Goal: Task Accomplishment & Management: Use online tool/utility

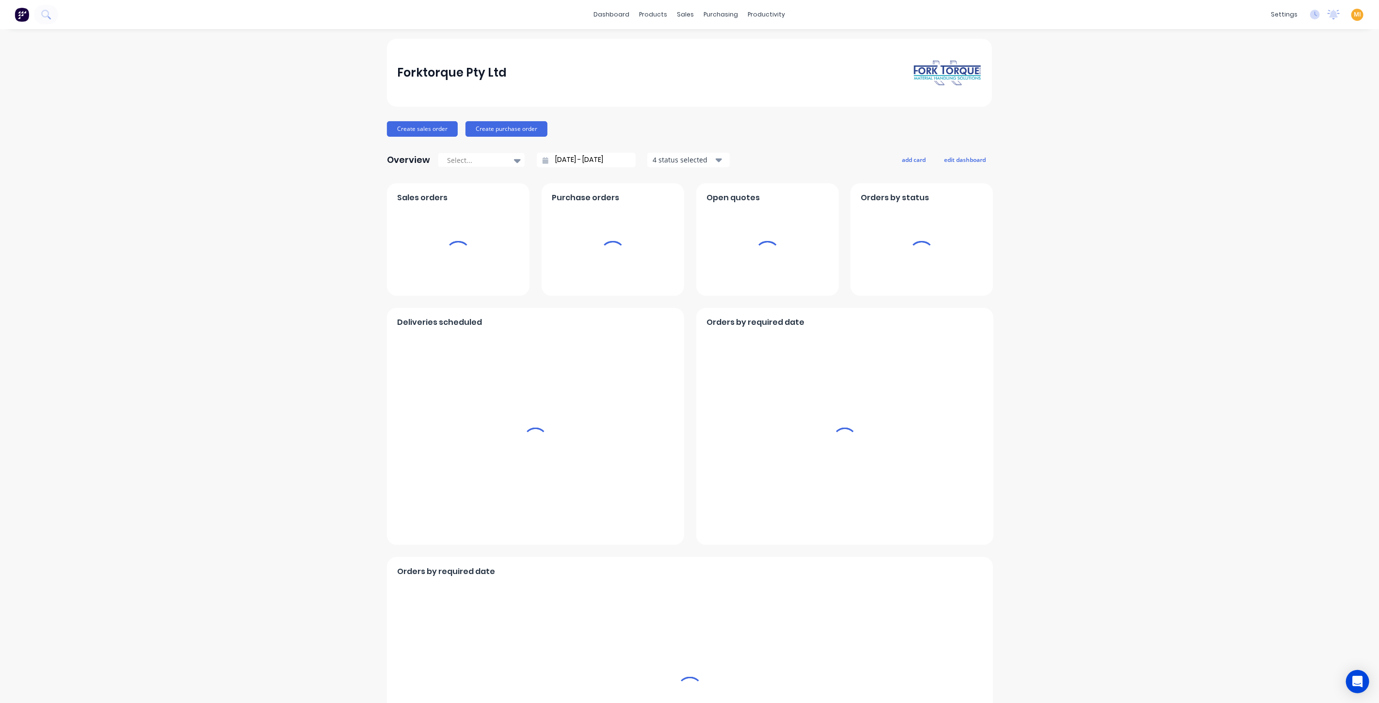
click at [1354, 15] on span "MI" at bounding box center [1357, 14] width 7 height 9
click at [1310, 117] on button "Sign out" at bounding box center [1296, 120] width 128 height 19
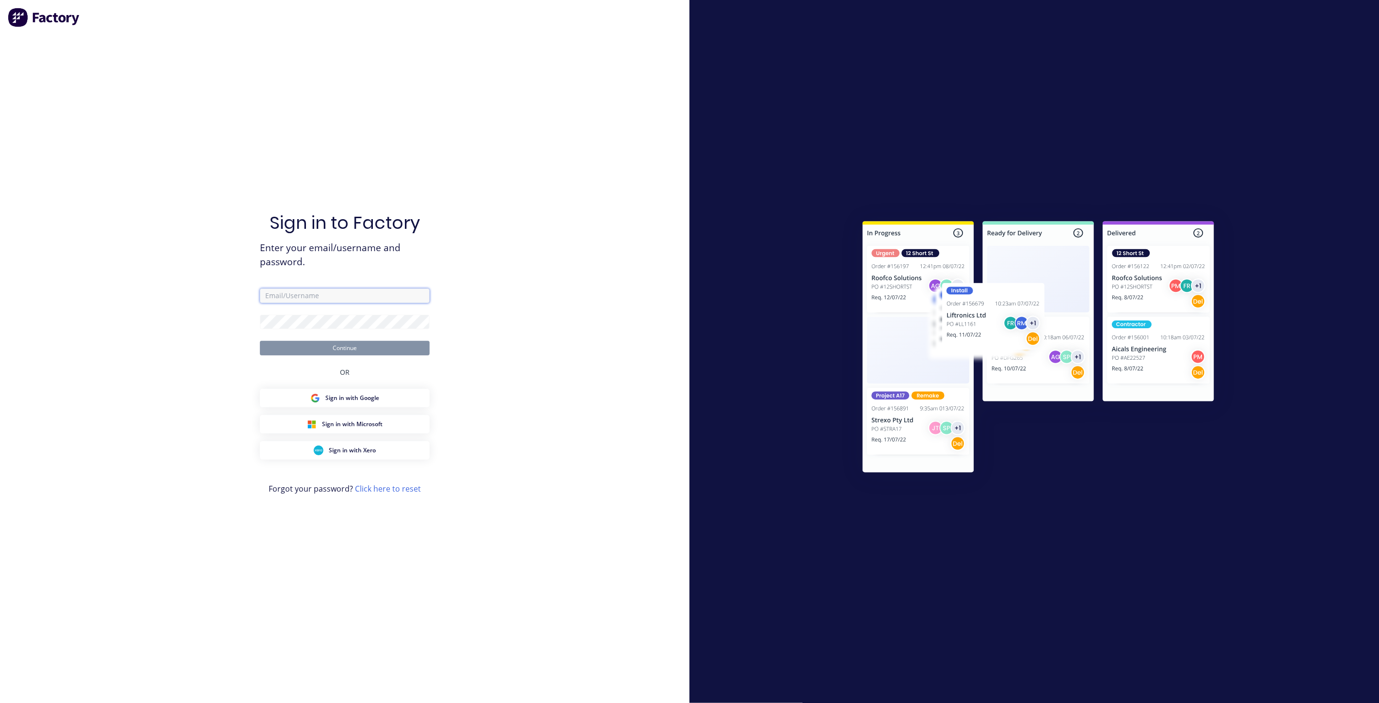
click at [339, 296] on input "text" at bounding box center [345, 295] width 170 height 15
type input "[EMAIL_ADDRESS][DOMAIN_NAME]"
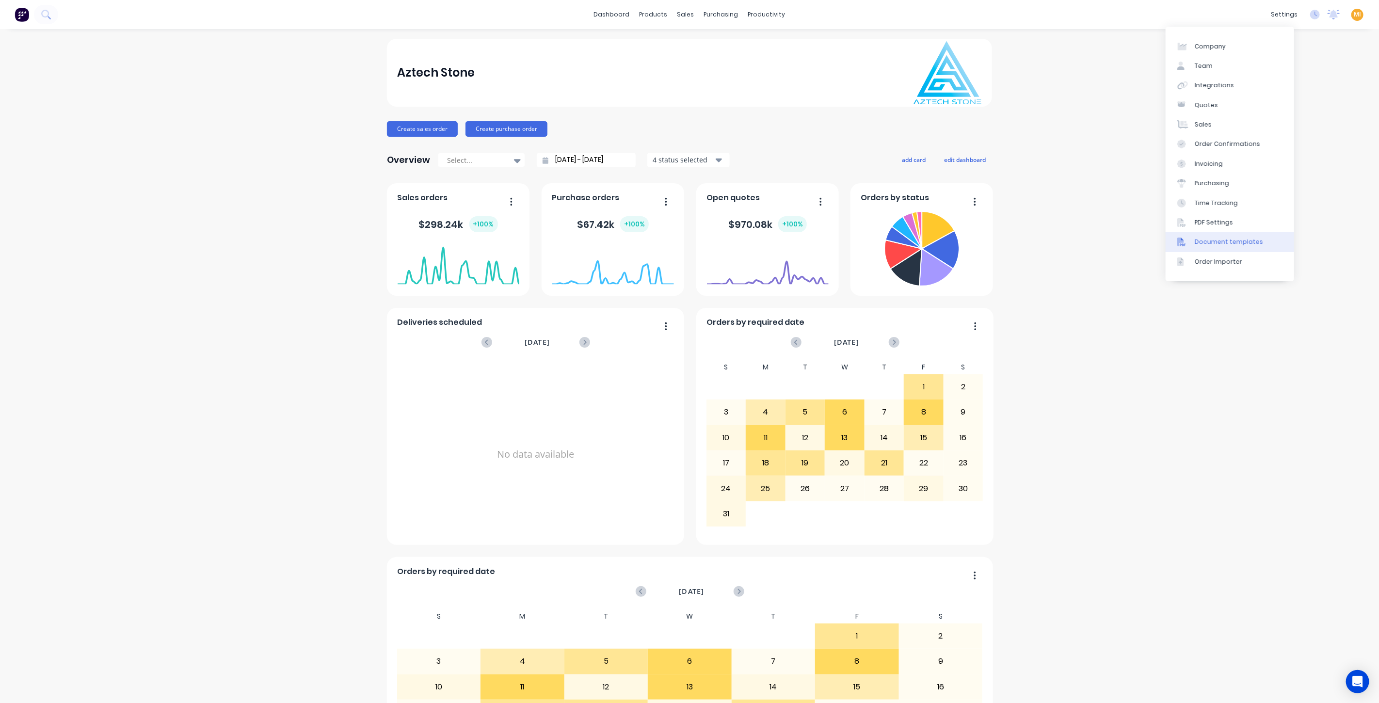
click at [1216, 246] on div "Document templates" at bounding box center [1228, 242] width 68 height 9
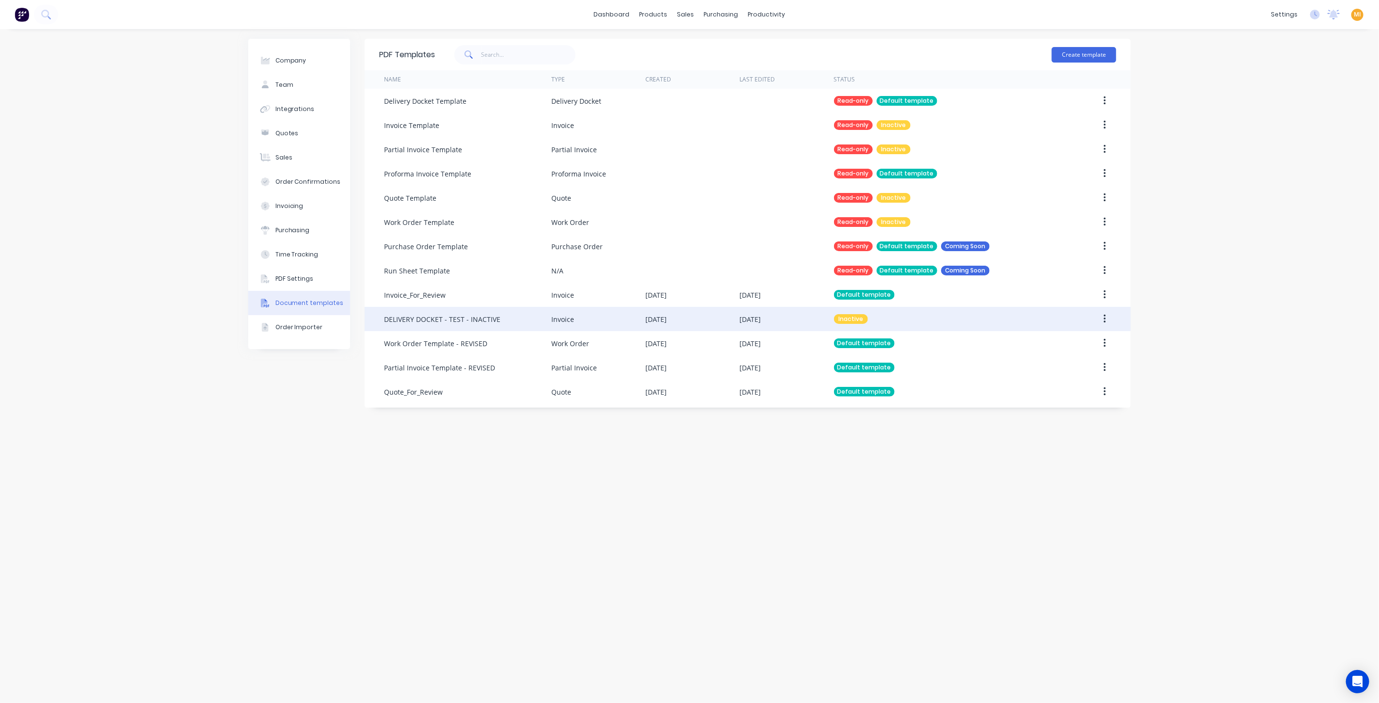
click at [489, 315] on div "DELIVERY DOCKET - TEST - INACTIVE" at bounding box center [442, 319] width 116 height 10
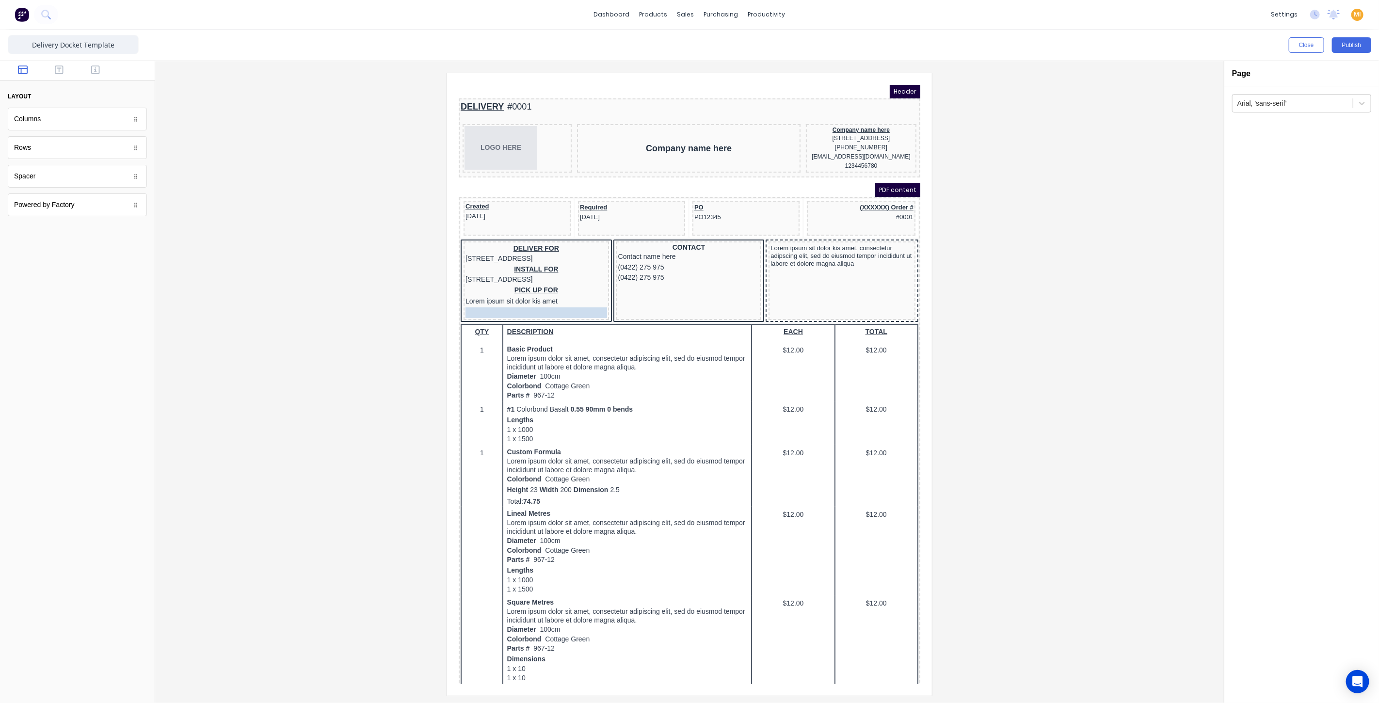
click at [517, 322] on body "Header DELIVERY #0001 LOGO HERE Company name here Company name here [STREET_ADD…" at bounding box center [677, 372] width 462 height 599
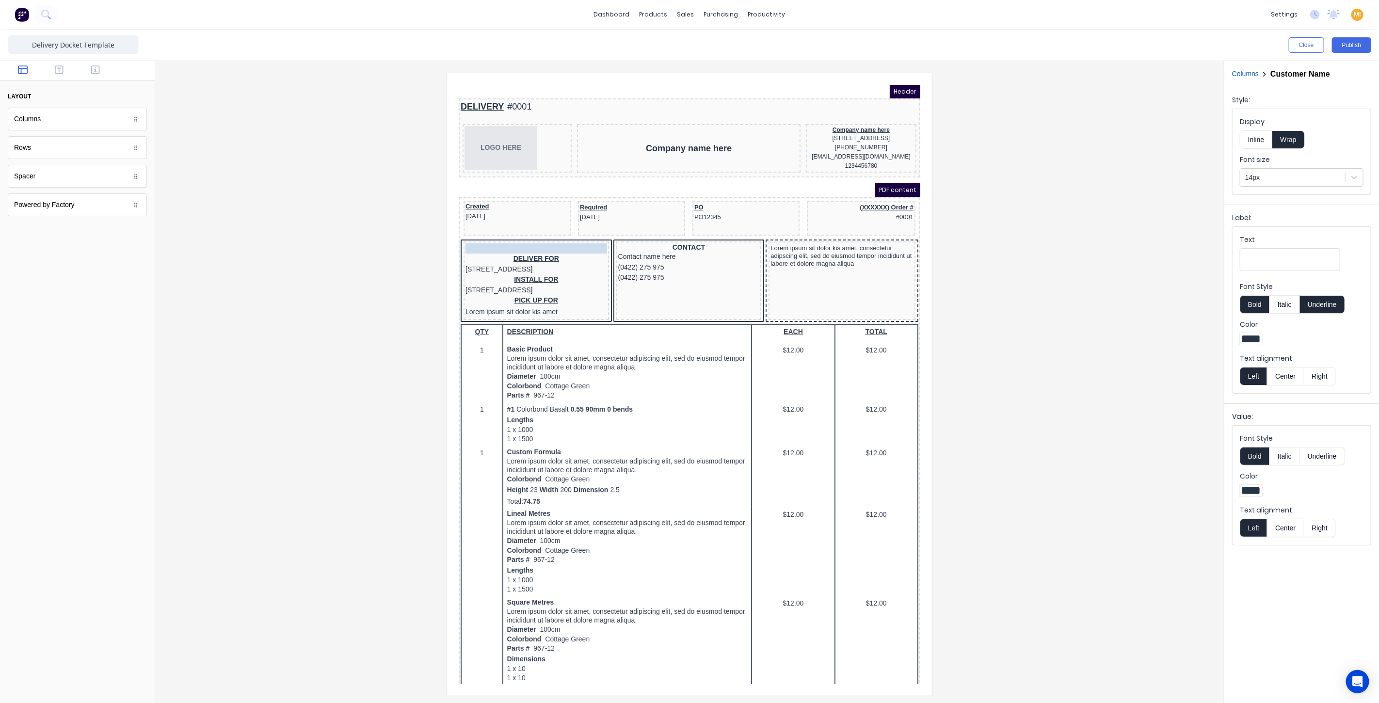
drag, startPoint x: 497, startPoint y: 320, endPoint x: 510, endPoint y: 249, distance: 72.1
drag, startPoint x: 481, startPoint y: 237, endPoint x: 483, endPoint y: 243, distance: 6.3
drag, startPoint x: 492, startPoint y: 238, endPoint x: 491, endPoint y: 247, distance: 8.7
click at [520, 254] on div "DELIVER FOR [STREET_ADDRESS]" at bounding box center [524, 251] width 142 height 21
drag, startPoint x: 1300, startPoint y: 255, endPoint x: 1140, endPoint y: 259, distance: 160.5
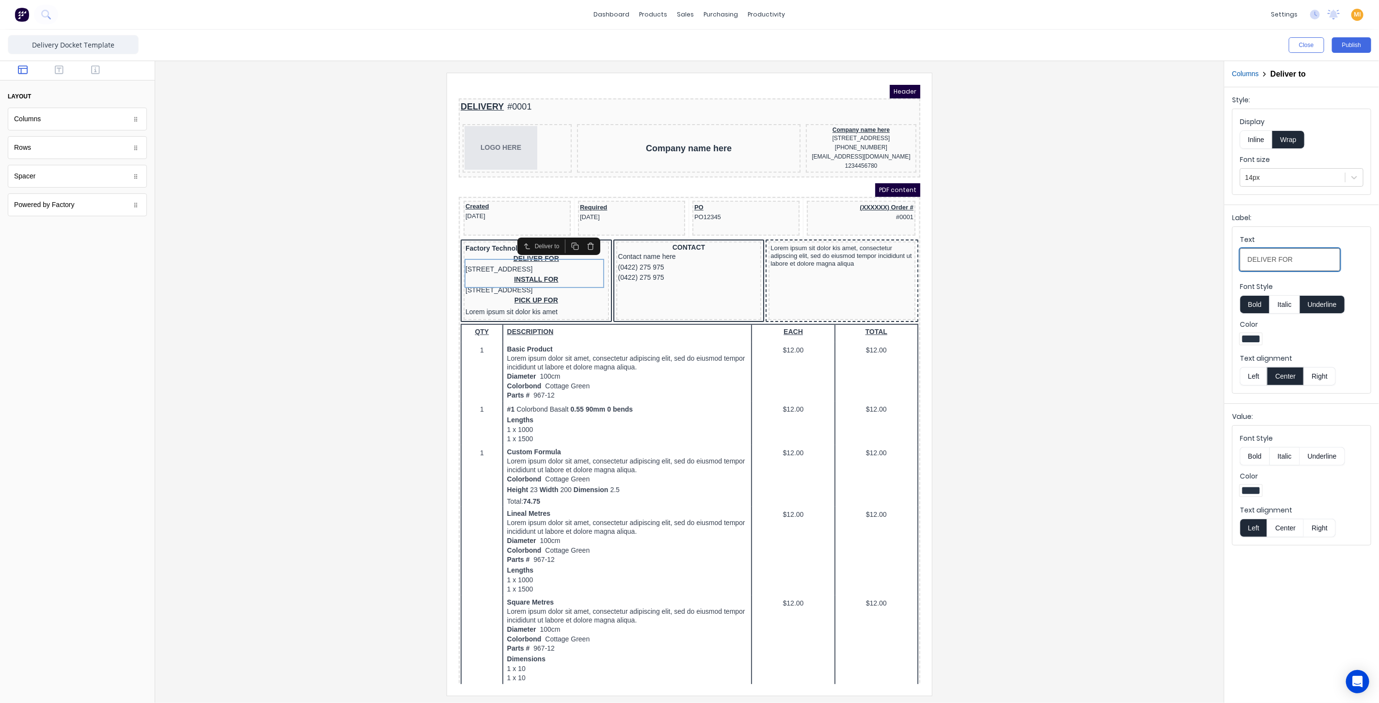
click at [1140, 259] on div "Close Publish Components layout Columns Columns Rows Rows Spacer Spacer Powered…" at bounding box center [689, 366] width 1379 height 673
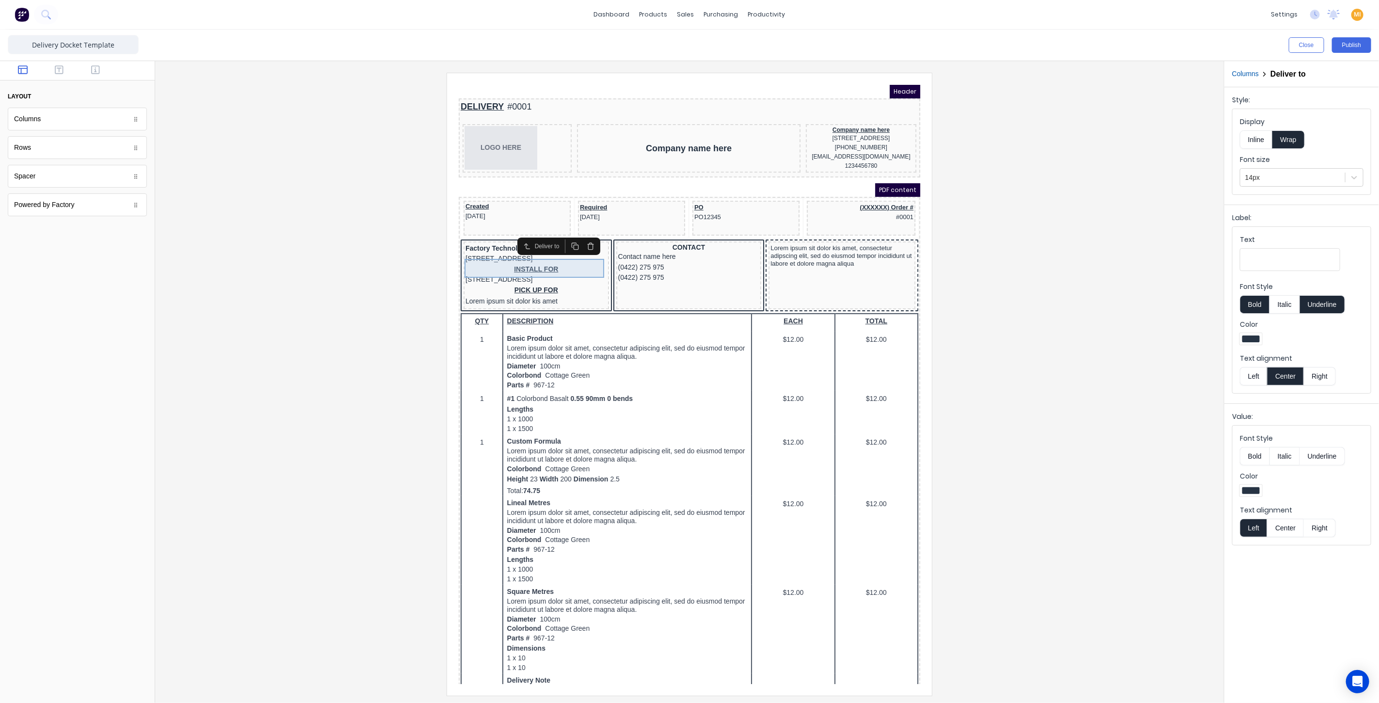
click at [522, 252] on div "[STREET_ADDRESS]" at bounding box center [524, 246] width 142 height 11
click at [519, 273] on div "INSTALL FOR [STREET_ADDRESS]" at bounding box center [524, 262] width 142 height 21
drag, startPoint x: 1306, startPoint y: 257, endPoint x: 1048, endPoint y: 248, distance: 258.1
click at [1048, 248] on div "Close Publish Components layout Columns Columns Rows Rows Spacer Spacer Powered…" at bounding box center [689, 366] width 1379 height 673
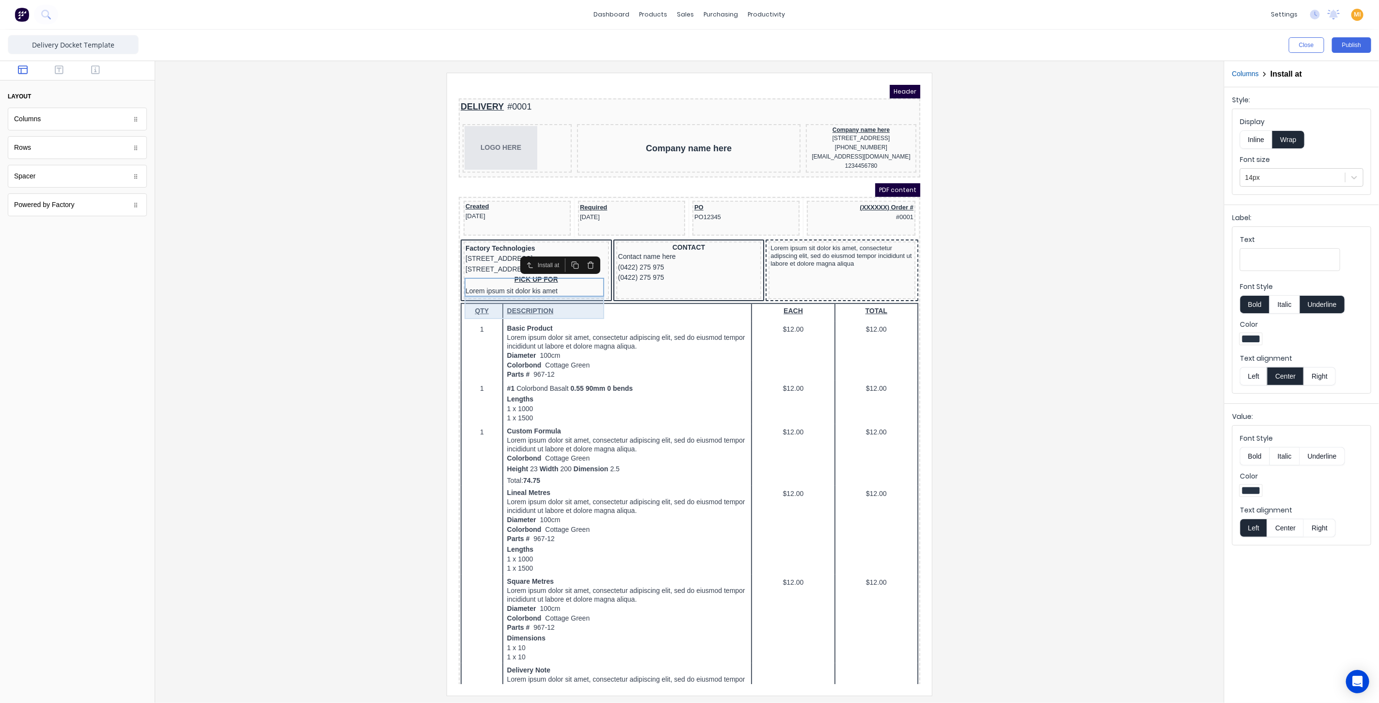
click at [524, 285] on div "PICK UP FOR Lorem ipsum sit dolor kis amet" at bounding box center [524, 273] width 142 height 23
drag, startPoint x: 1302, startPoint y: 259, endPoint x: 1136, endPoint y: 259, distance: 165.3
click at [1136, 259] on div "Close Publish Components layout Columns Columns Rows Rows Spacer Spacer Powered…" at bounding box center [689, 366] width 1379 height 673
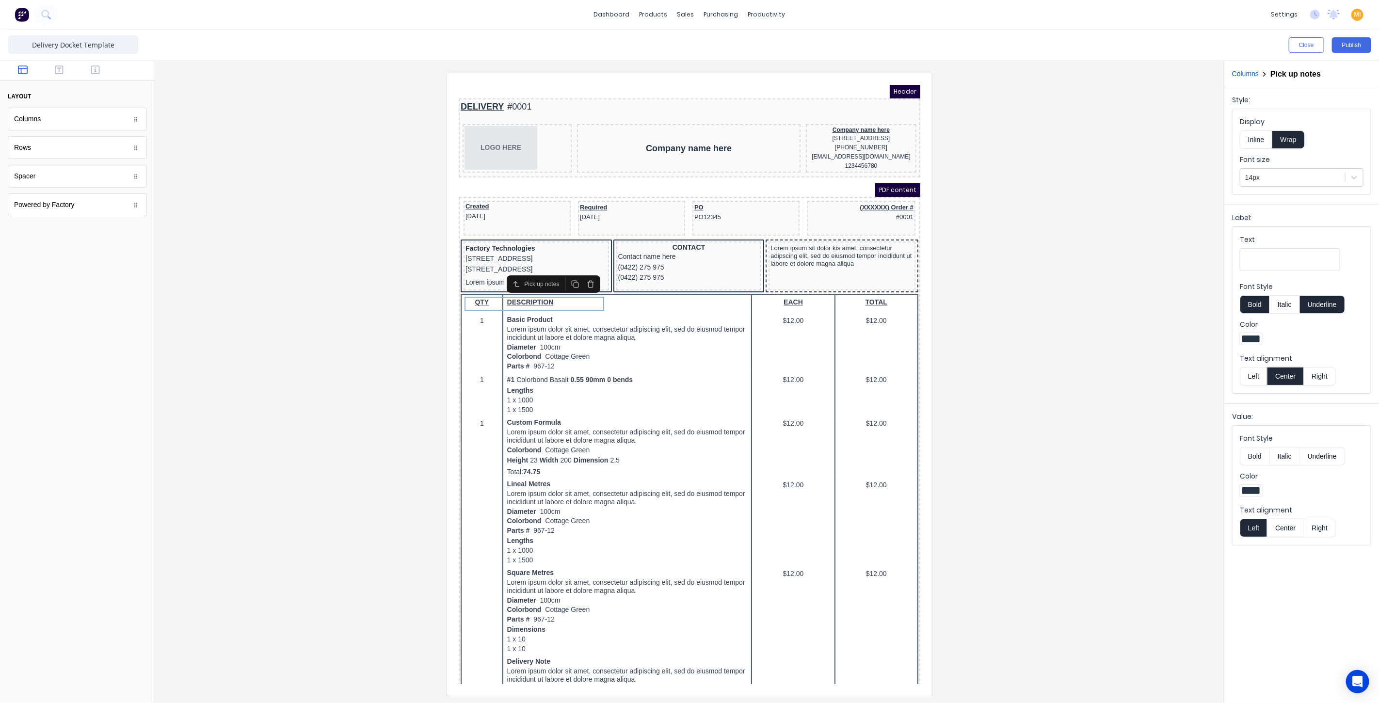
click at [365, 218] on div at bounding box center [689, 384] width 1053 height 622
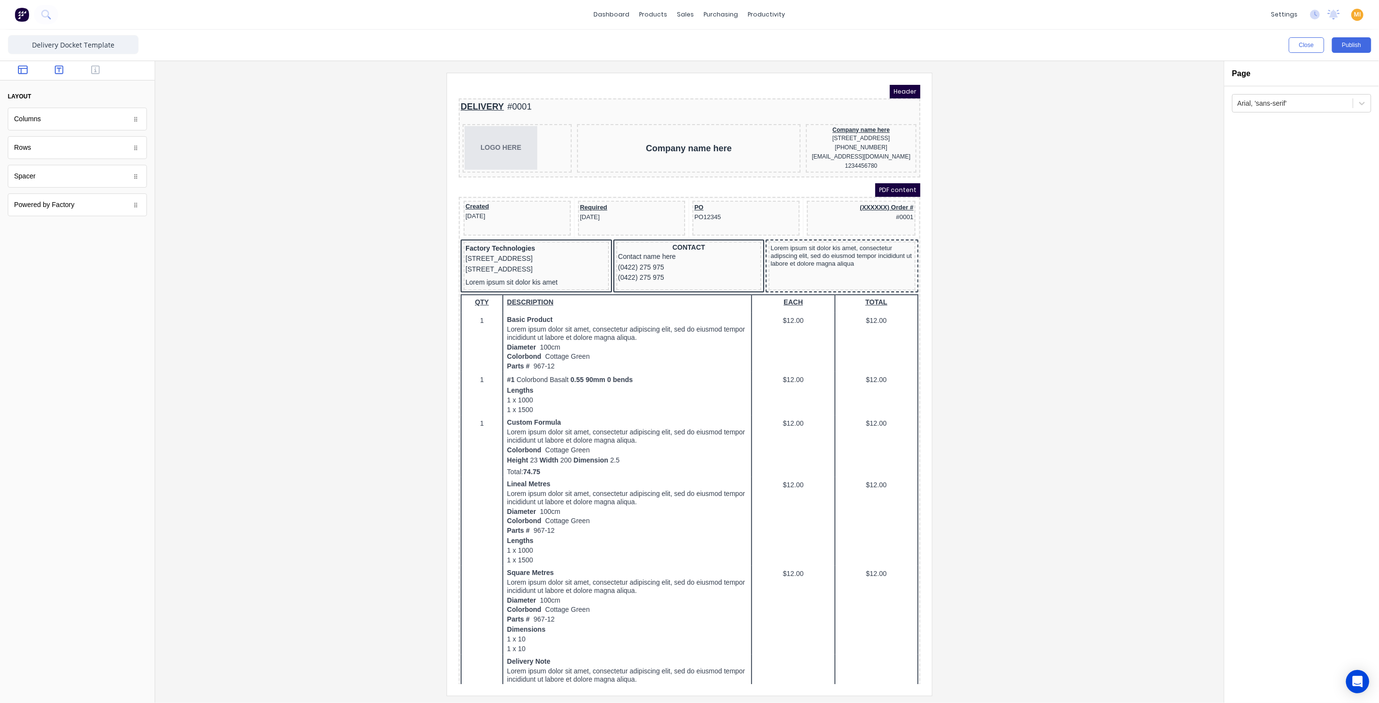
click at [59, 67] on icon "button" at bounding box center [59, 70] width 9 height 10
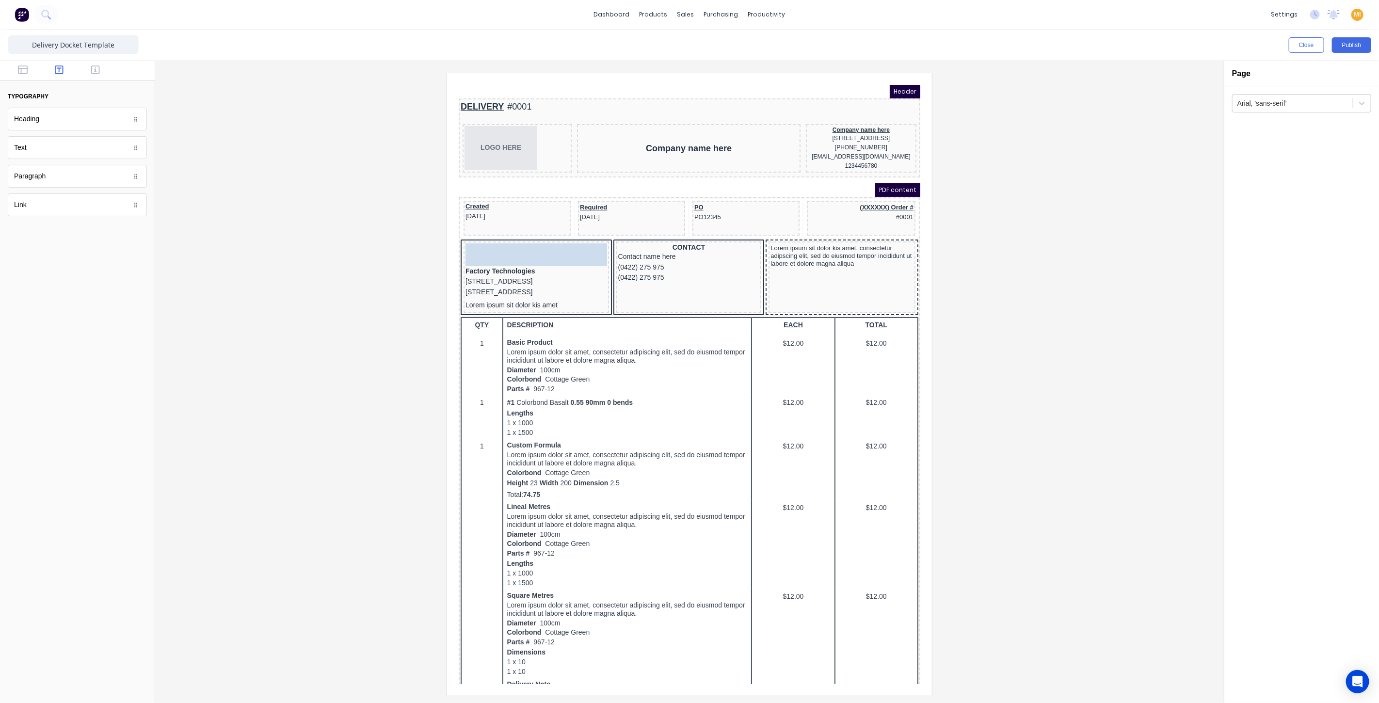
drag, startPoint x: 38, startPoint y: 150, endPoint x: 34, endPoint y: 160, distance: 10.7
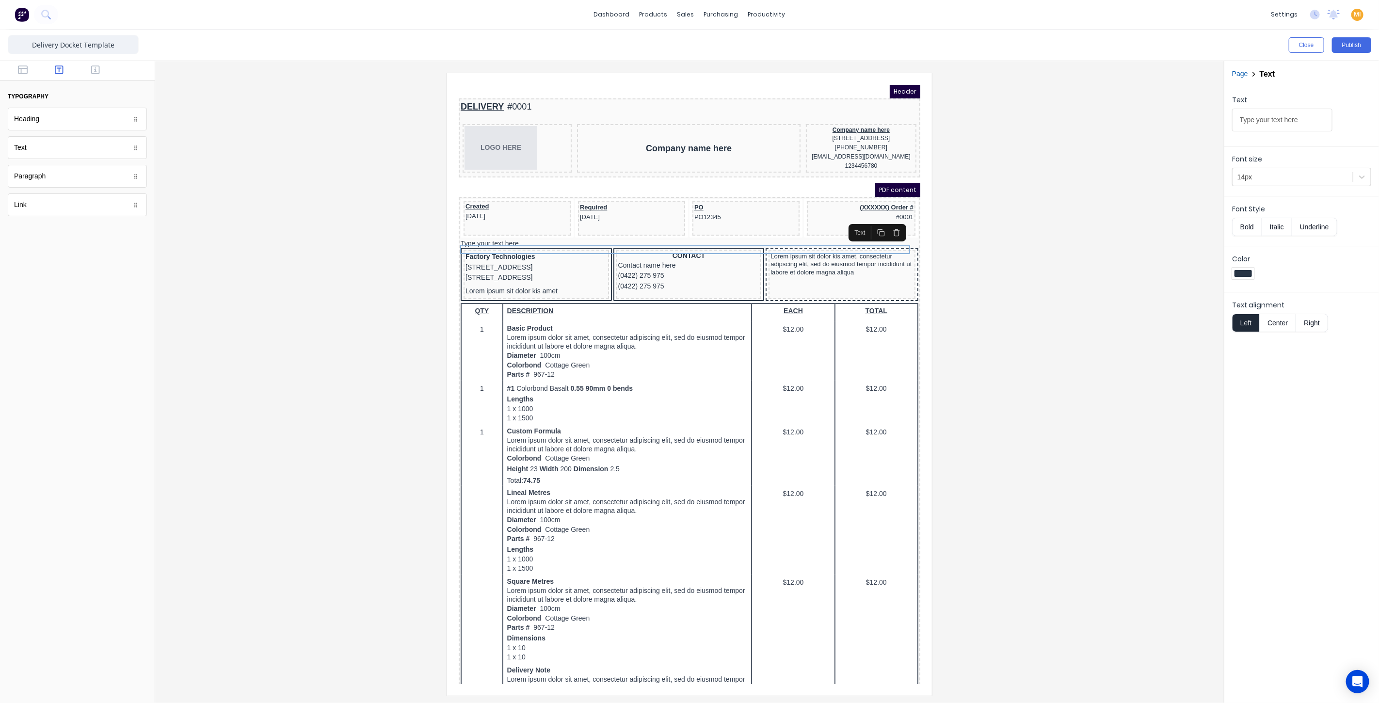
click at [885, 217] on icon "button" at bounding box center [884, 217] width 2 height 1
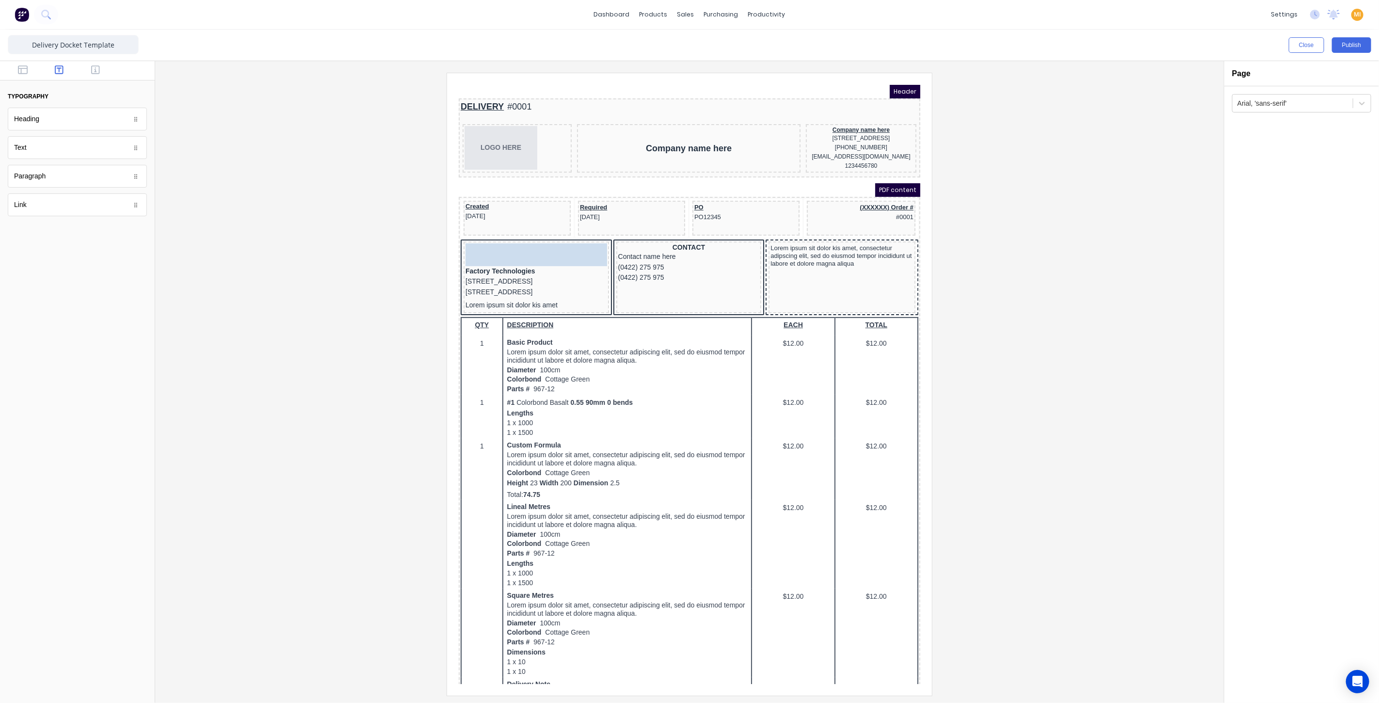
drag, startPoint x: 37, startPoint y: 148, endPoint x: 503, endPoint y: 247, distance: 475.9
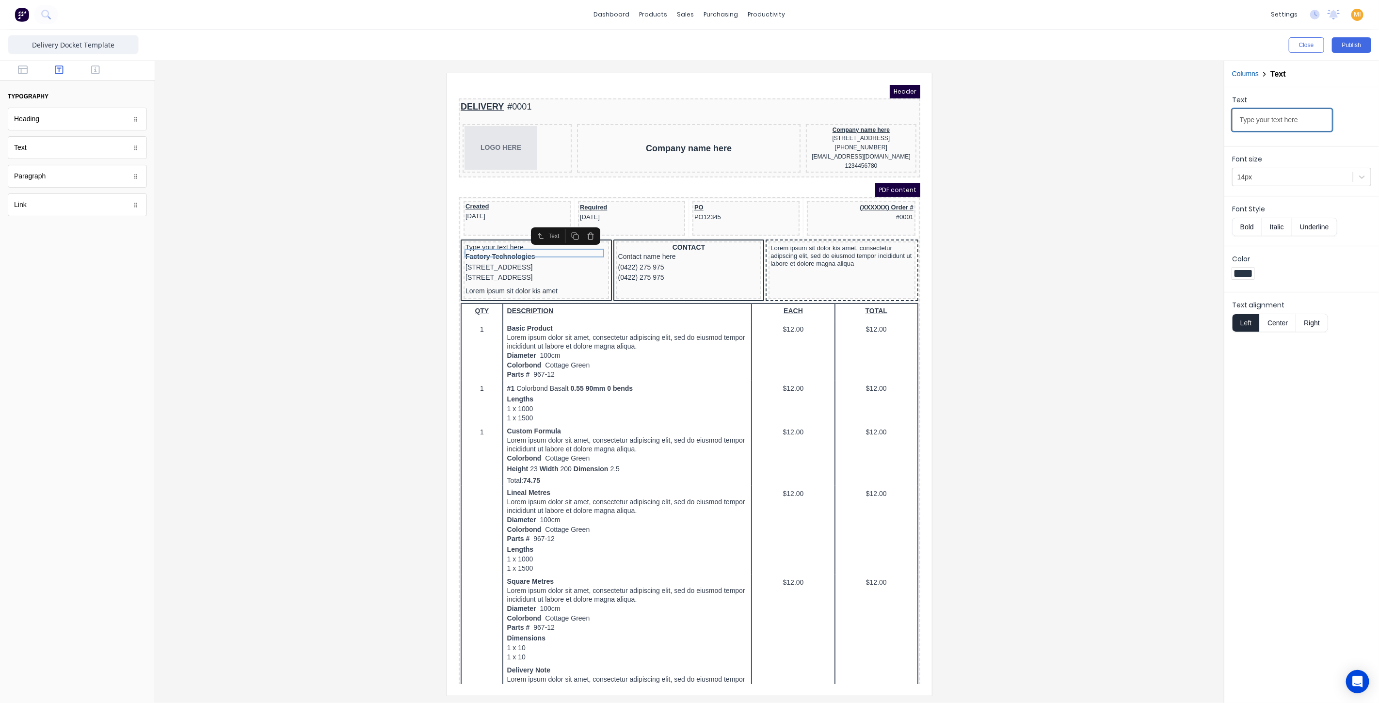
drag, startPoint x: 1302, startPoint y: 122, endPoint x: 1158, endPoint y: 118, distance: 144.0
click at [1158, 118] on div "Close Publish Components typography Heading Heading Text Text Paragraph Paragra…" at bounding box center [689, 366] width 1379 height 673
paste input "DELIVER FOR / PICK UP FOR"
type input "DELIVER FOR / PICK UP FOR"
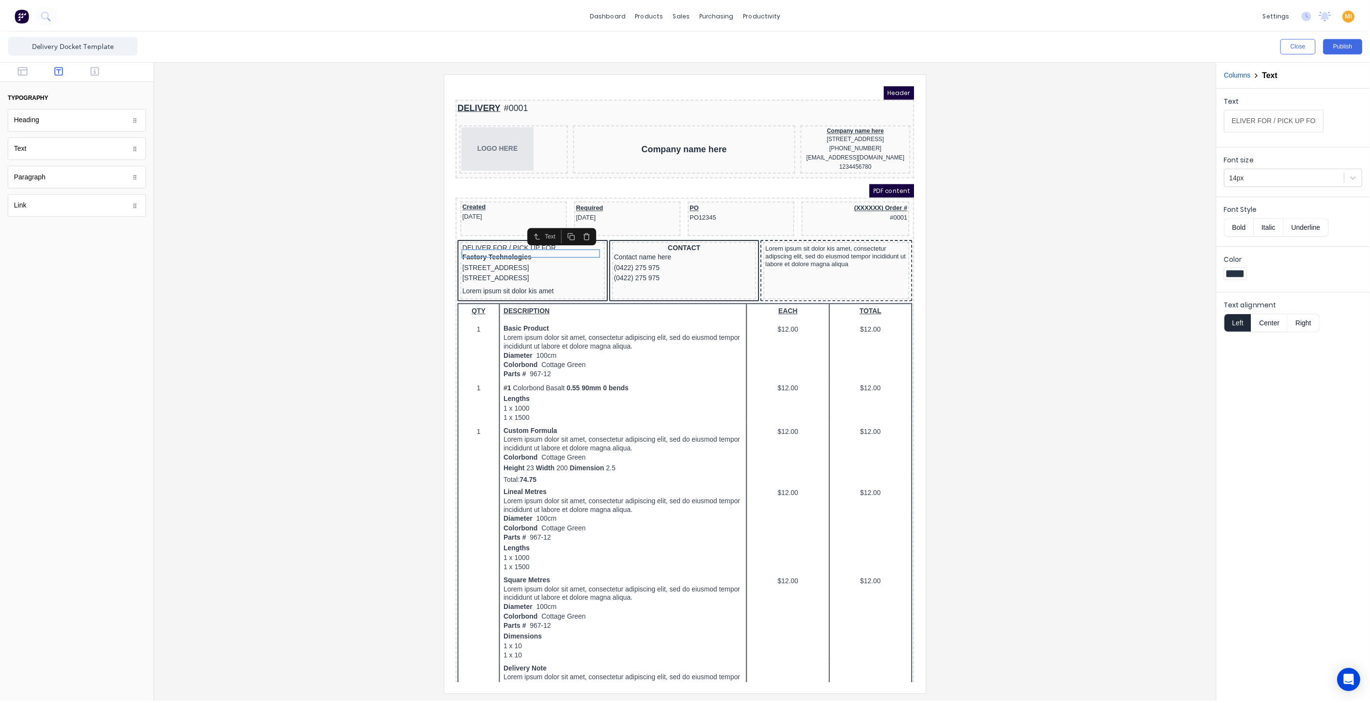
scroll to position [0, 0]
click at [1279, 321] on button "Center" at bounding box center [1277, 323] width 37 height 18
click at [1248, 224] on button "Bold" at bounding box center [1247, 227] width 30 height 18
click at [1122, 270] on div at bounding box center [689, 384] width 1053 height 622
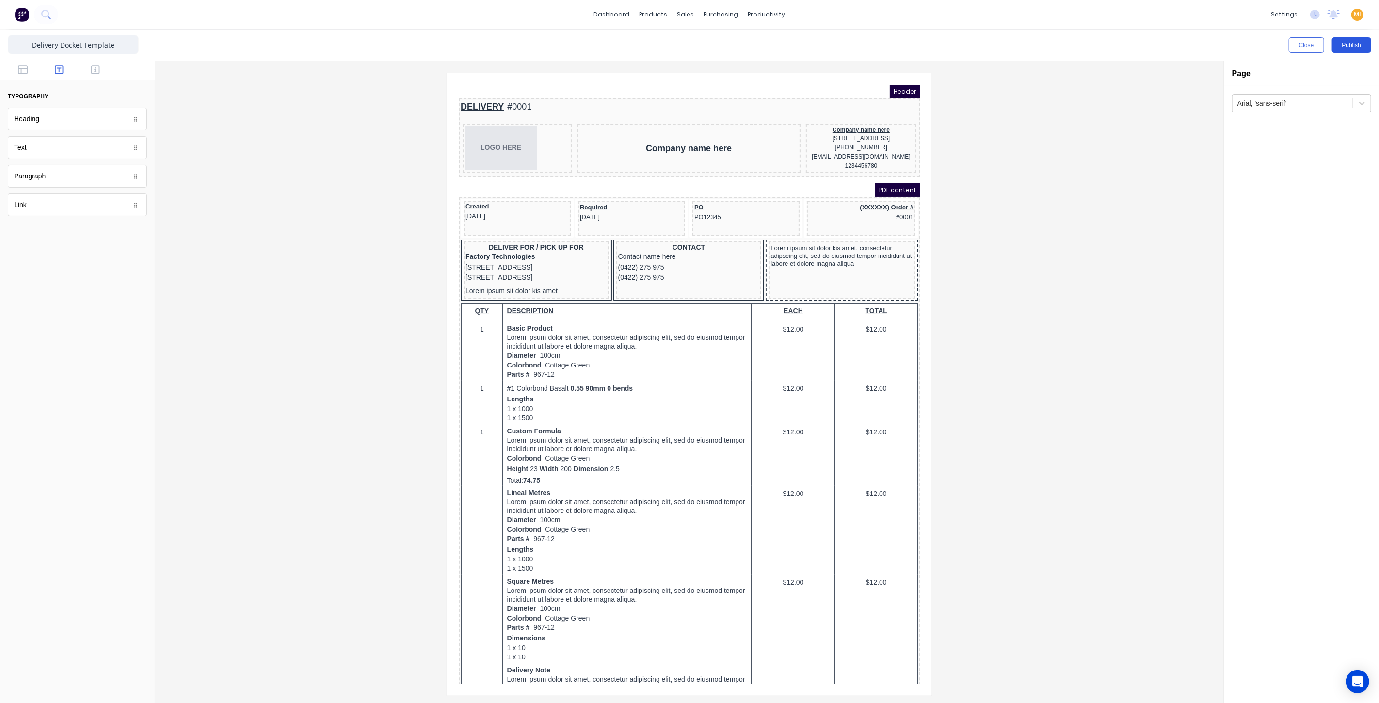
click at [1351, 42] on button "Publish" at bounding box center [1351, 45] width 39 height 16
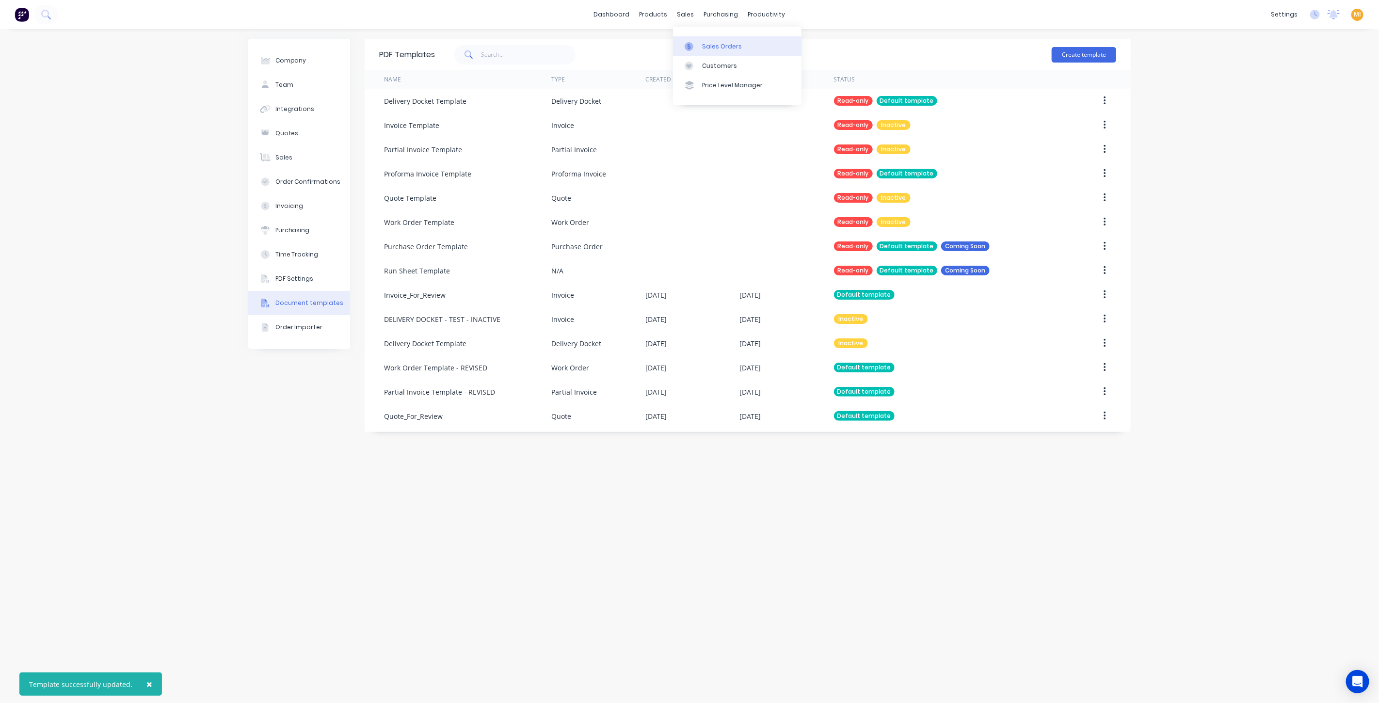
click at [695, 50] on div at bounding box center [692, 46] width 15 height 9
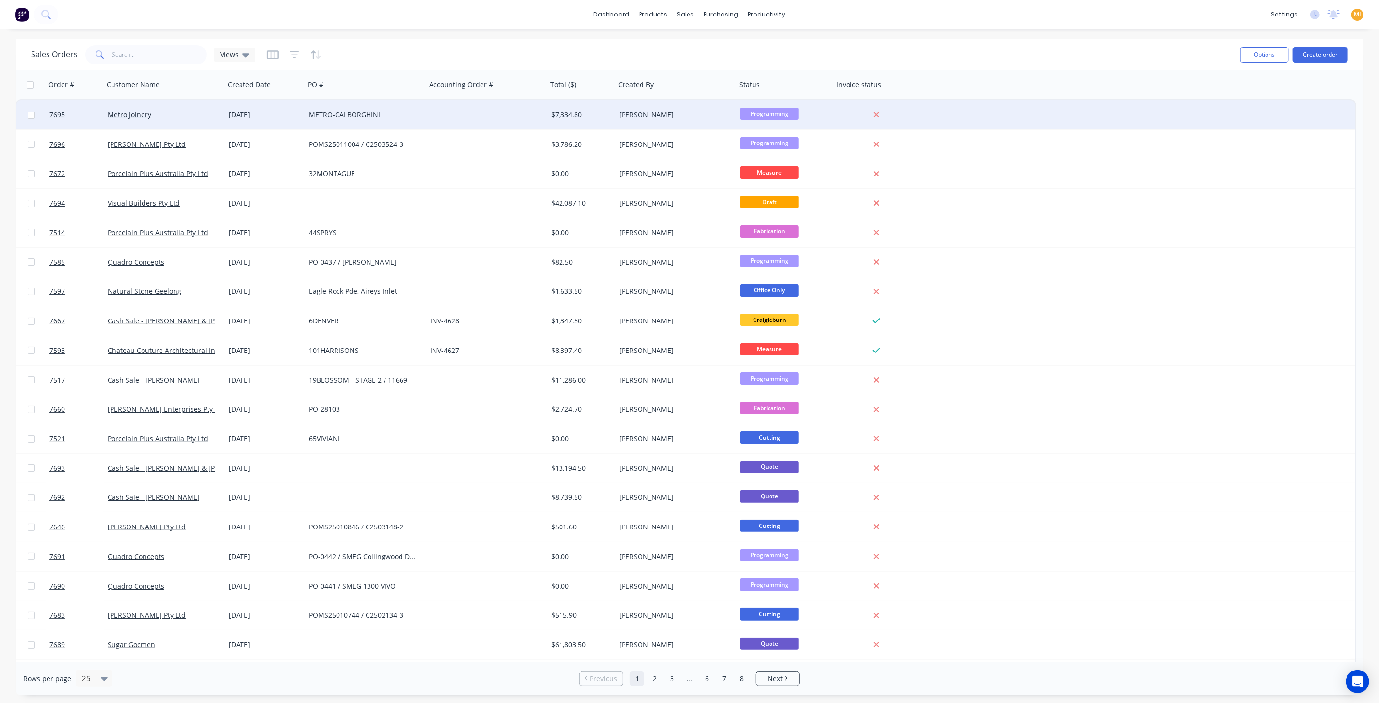
click at [201, 121] on div "Metro Joinery" at bounding box center [164, 114] width 121 height 29
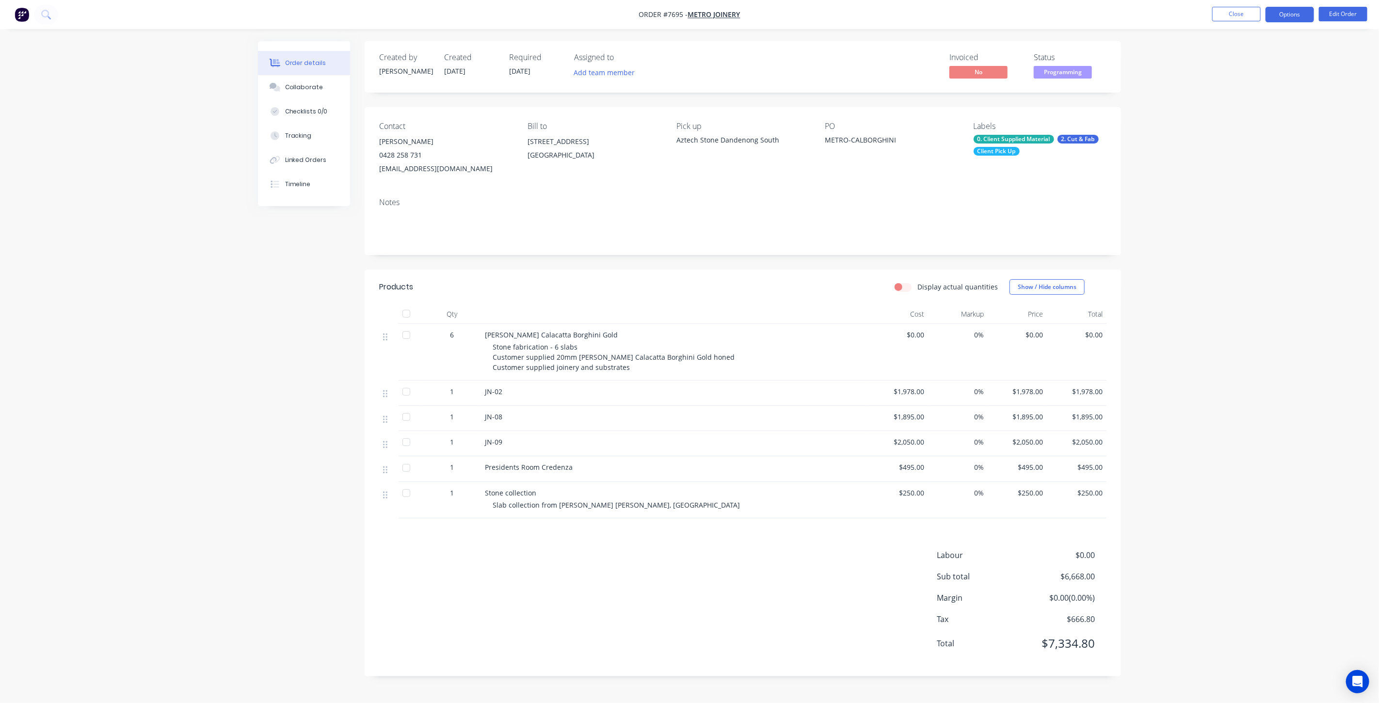
click at [1281, 13] on button "Options" at bounding box center [1289, 15] width 48 height 16
click at [1232, 132] on div "Delivery Docket" at bounding box center [1260, 136] width 89 height 14
click at [1239, 97] on div "Without pricing" at bounding box center [1260, 98] width 89 height 14
click at [1240, 18] on button "Close" at bounding box center [1236, 14] width 48 height 15
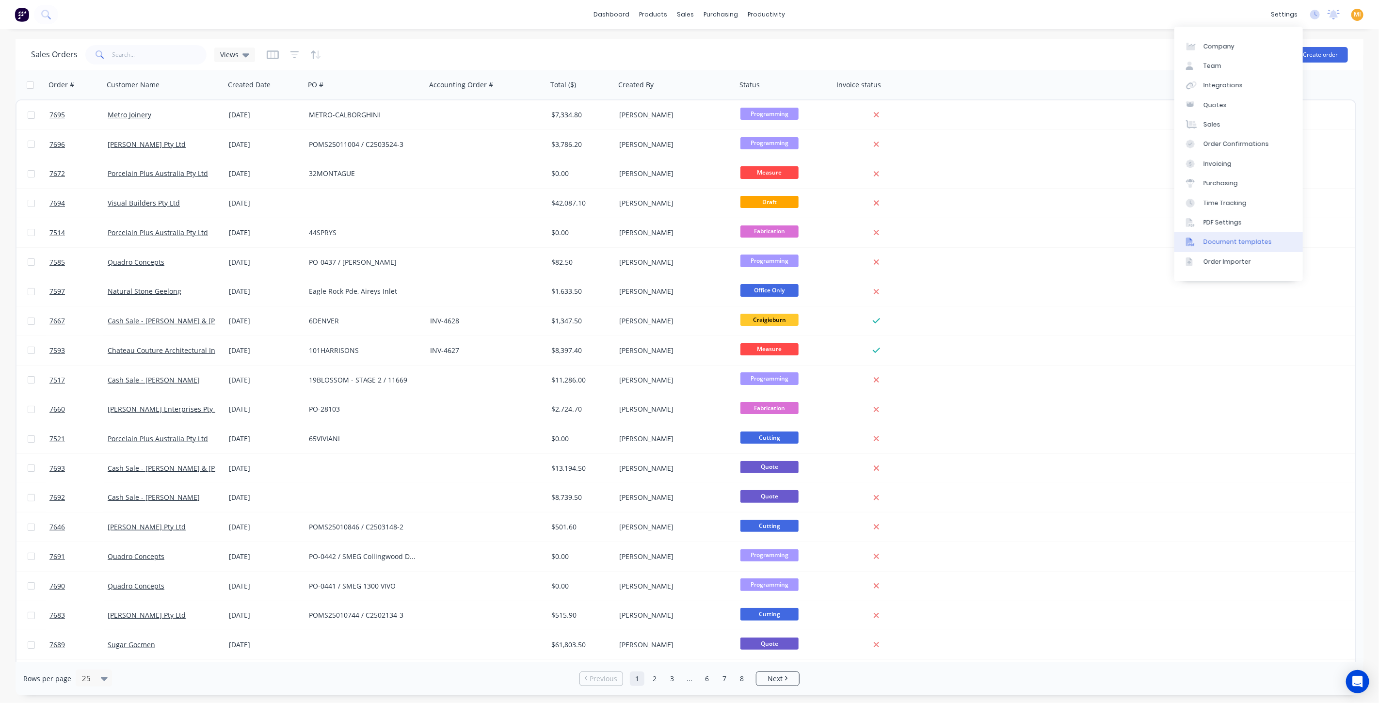
click at [1246, 238] on div "Document templates" at bounding box center [1237, 242] width 68 height 9
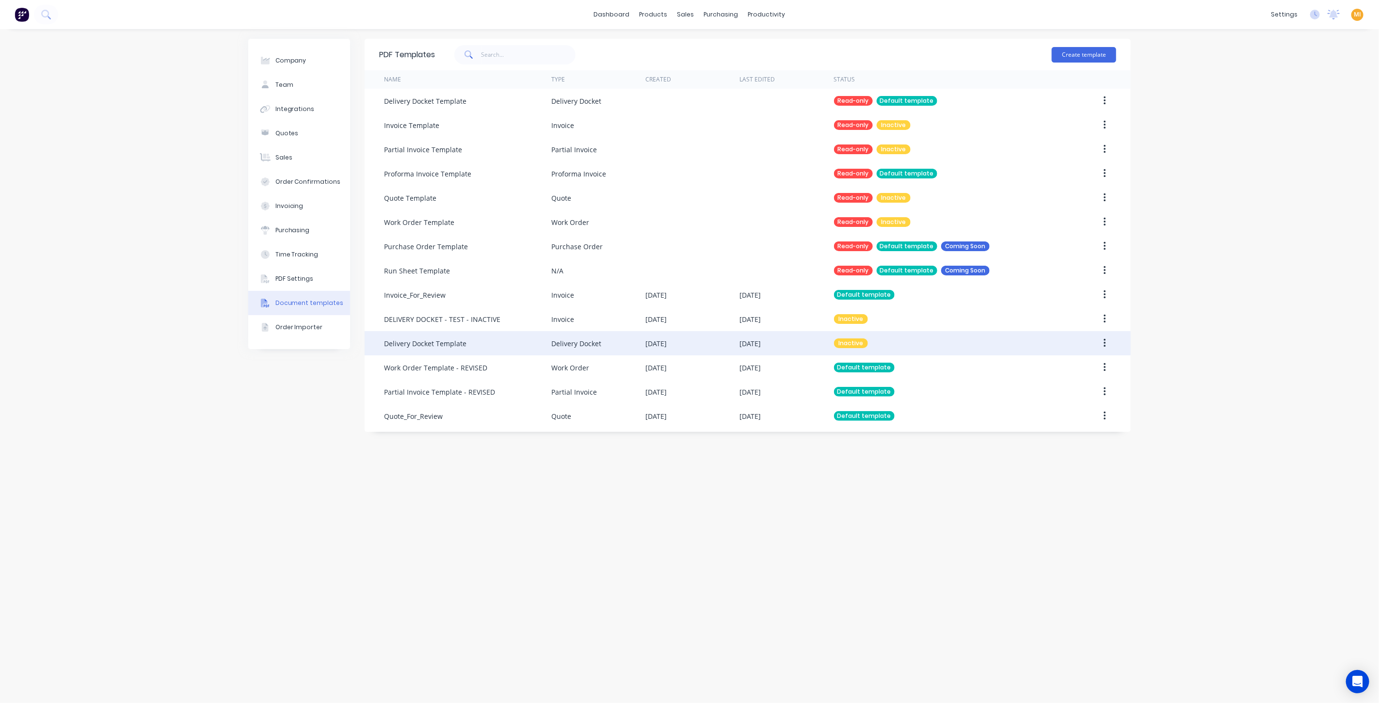
click at [1102, 343] on button "button" at bounding box center [1104, 342] width 23 height 17
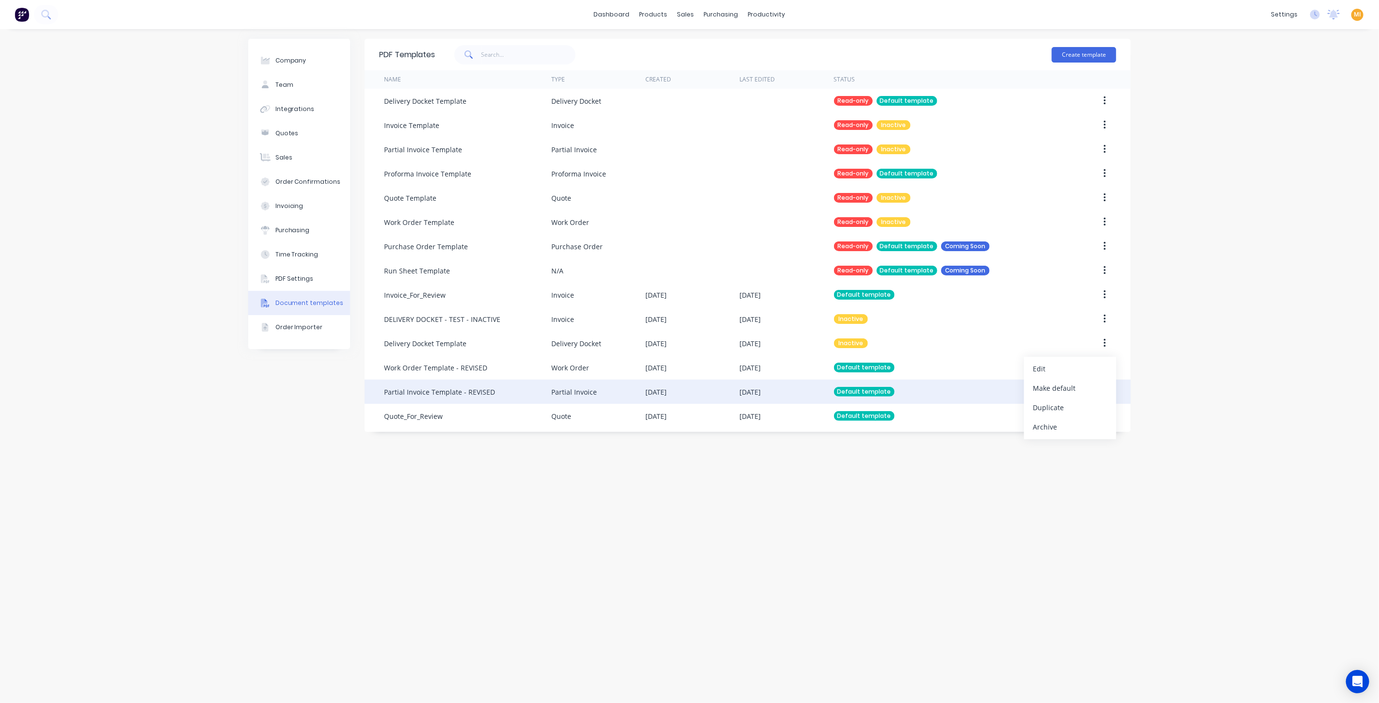
drag, startPoint x: 1067, startPoint y: 387, endPoint x: 918, endPoint y: 389, distance: 149.3
click at [1067, 387] on div "Make default" at bounding box center [1070, 388] width 75 height 14
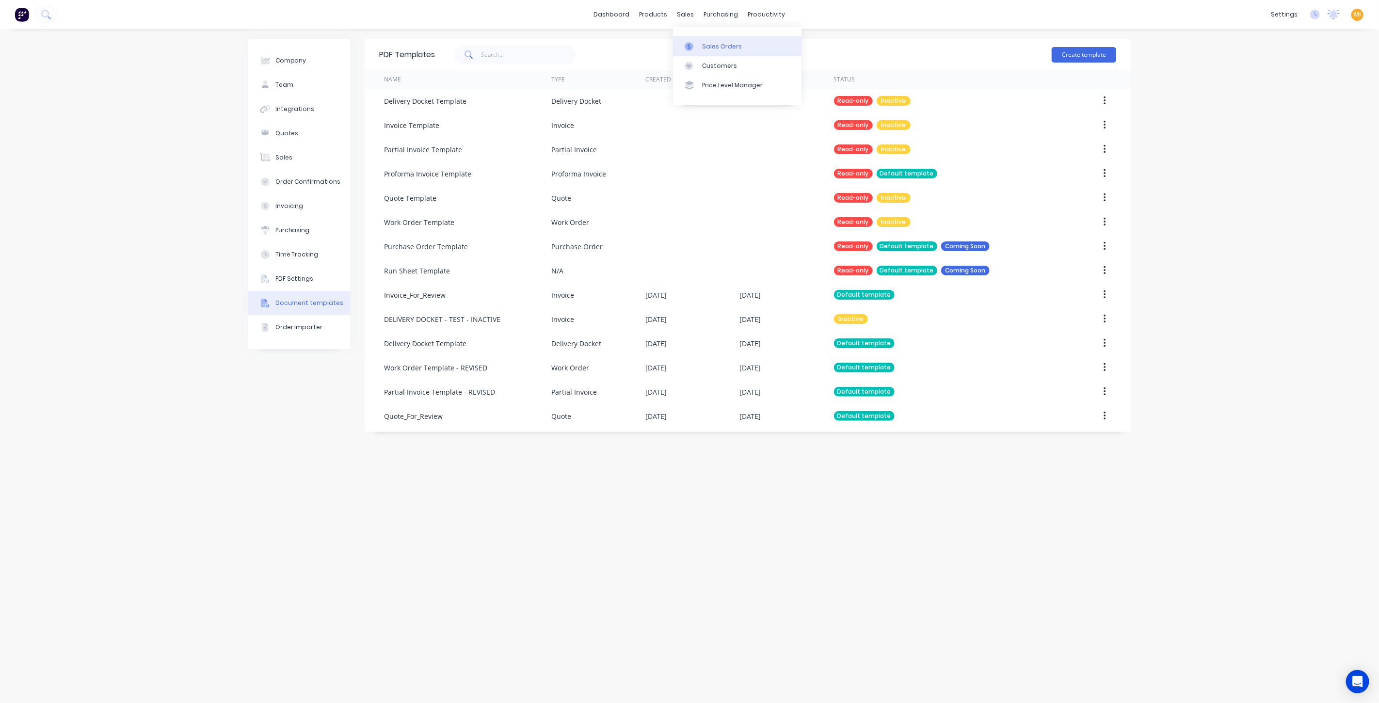
click at [700, 38] on link "Sales Orders" at bounding box center [737, 45] width 128 height 19
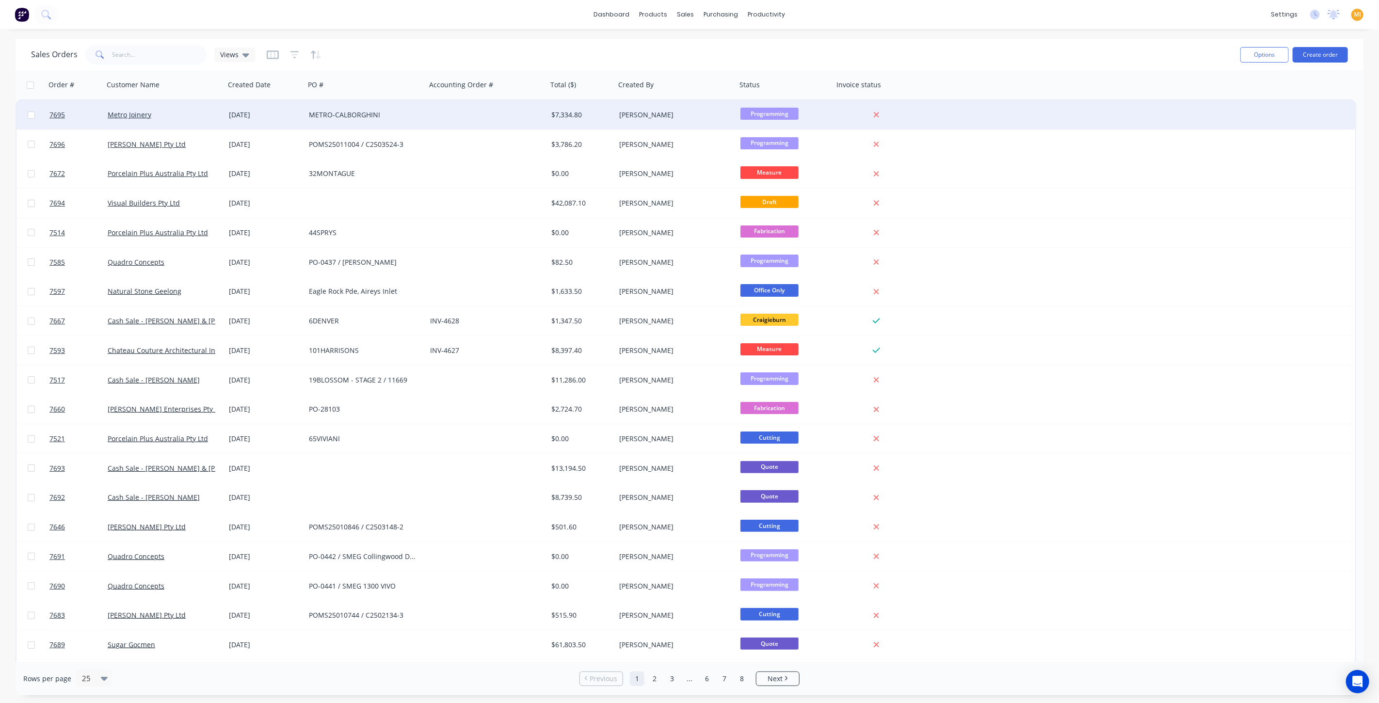
click at [182, 114] on div "Metro Joinery" at bounding box center [162, 115] width 108 height 10
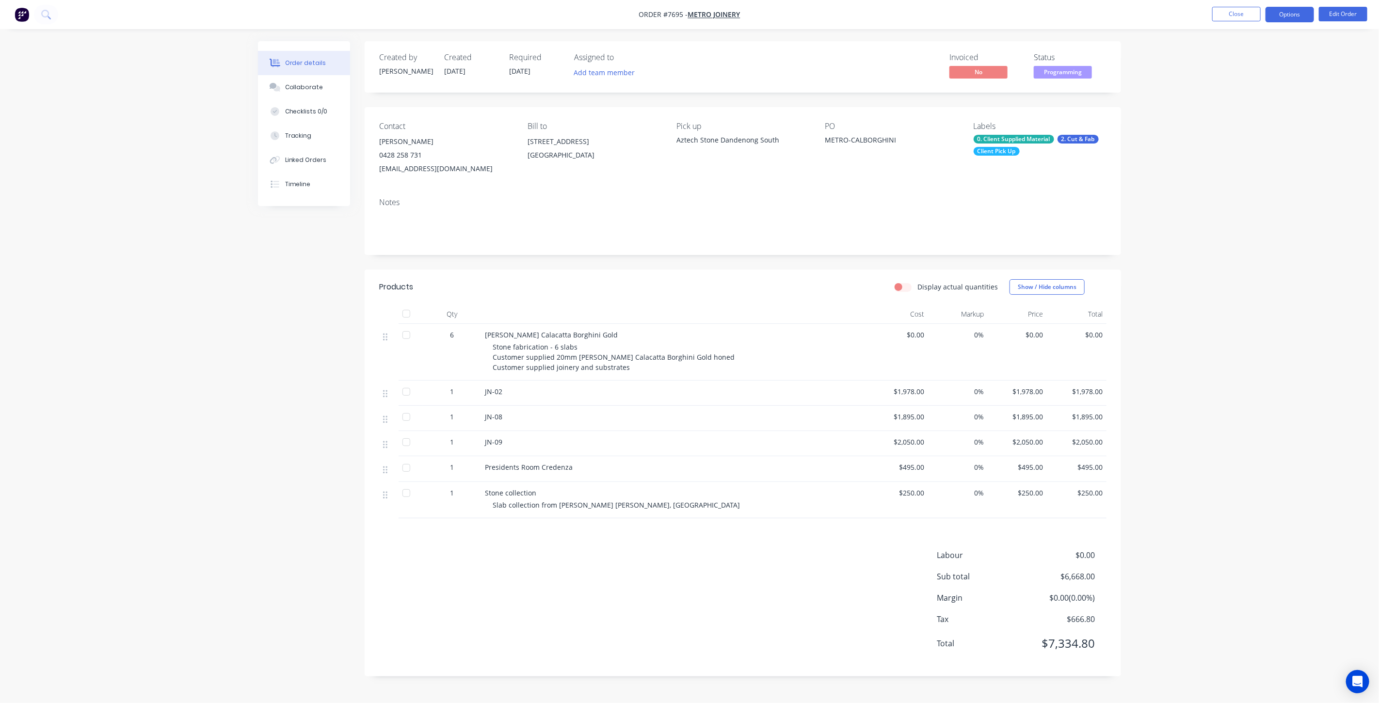
click at [1284, 15] on button "Options" at bounding box center [1289, 15] width 48 height 16
click at [1257, 131] on div "Delivery Docket" at bounding box center [1260, 136] width 89 height 14
click at [1250, 96] on div "Without pricing" at bounding box center [1260, 98] width 89 height 14
click at [20, 15] on img "button" at bounding box center [22, 14] width 15 height 15
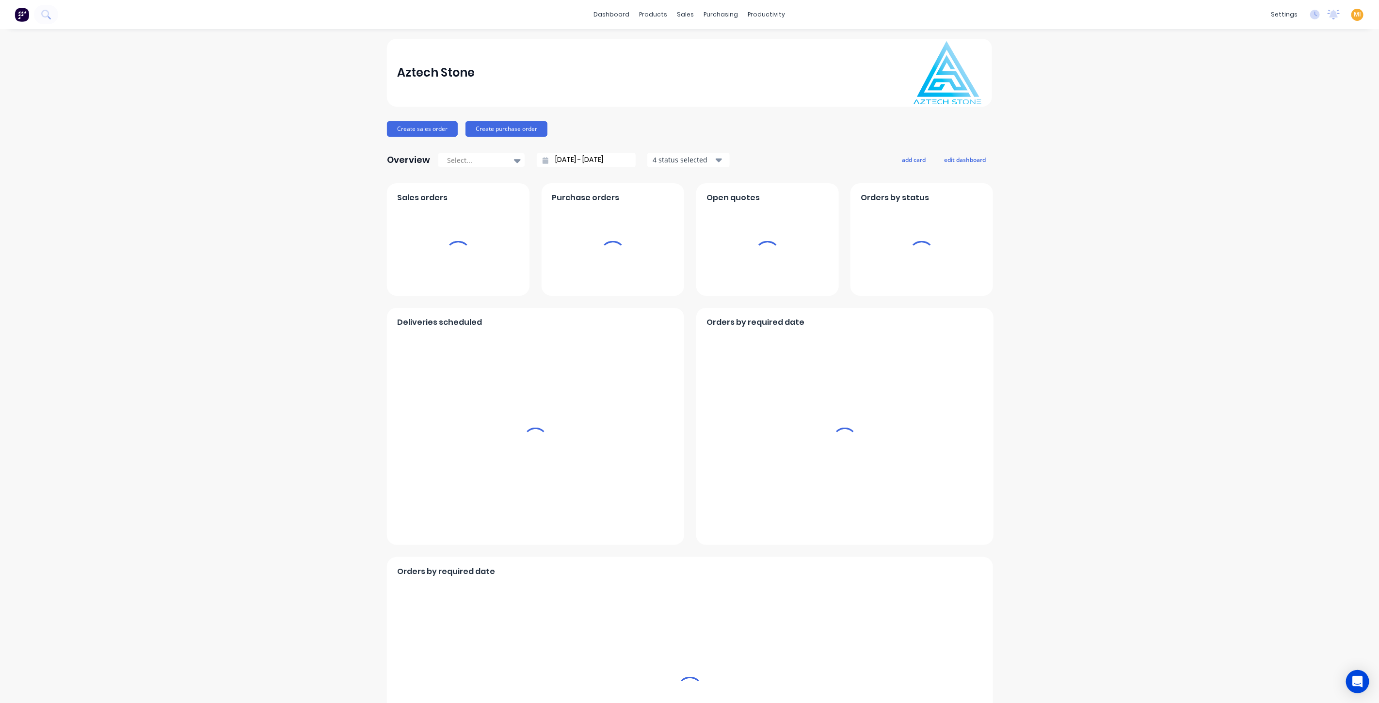
click at [1354, 16] on span "MI" at bounding box center [1357, 14] width 7 height 9
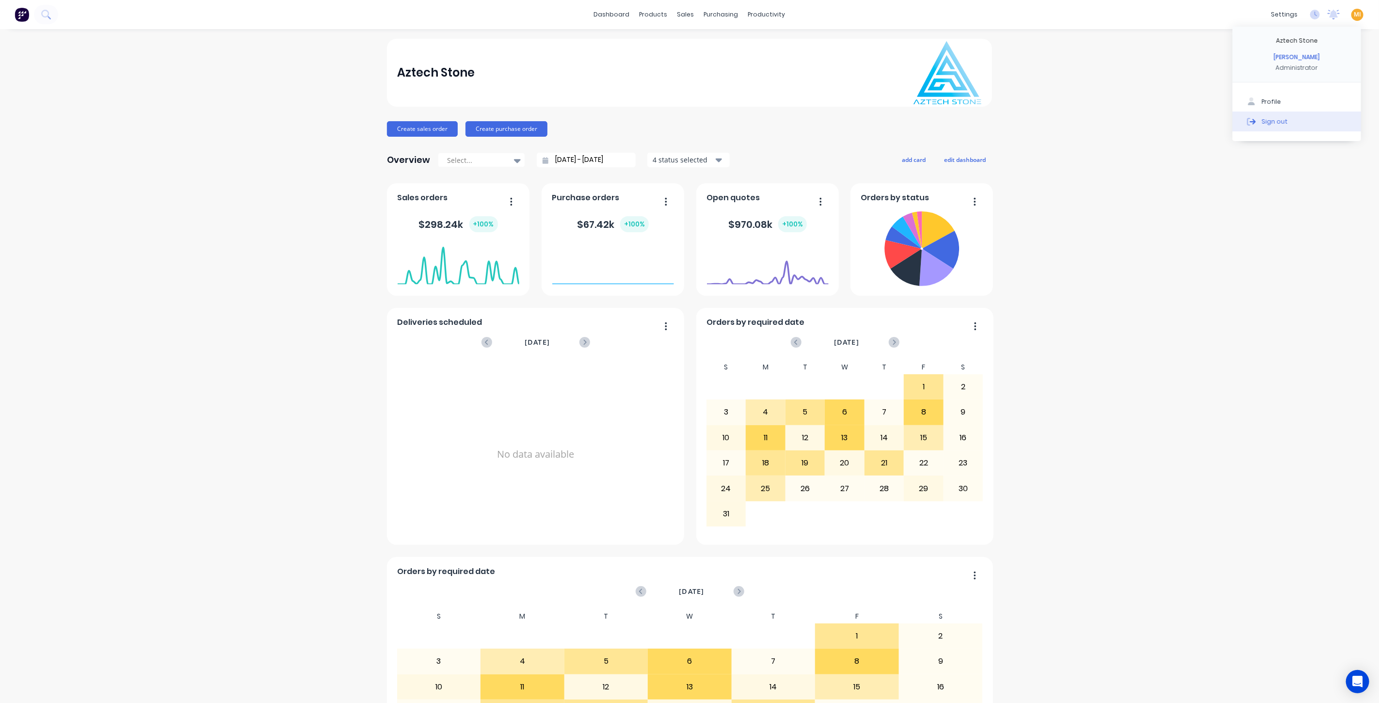
click at [1322, 126] on button "Sign out" at bounding box center [1296, 120] width 128 height 19
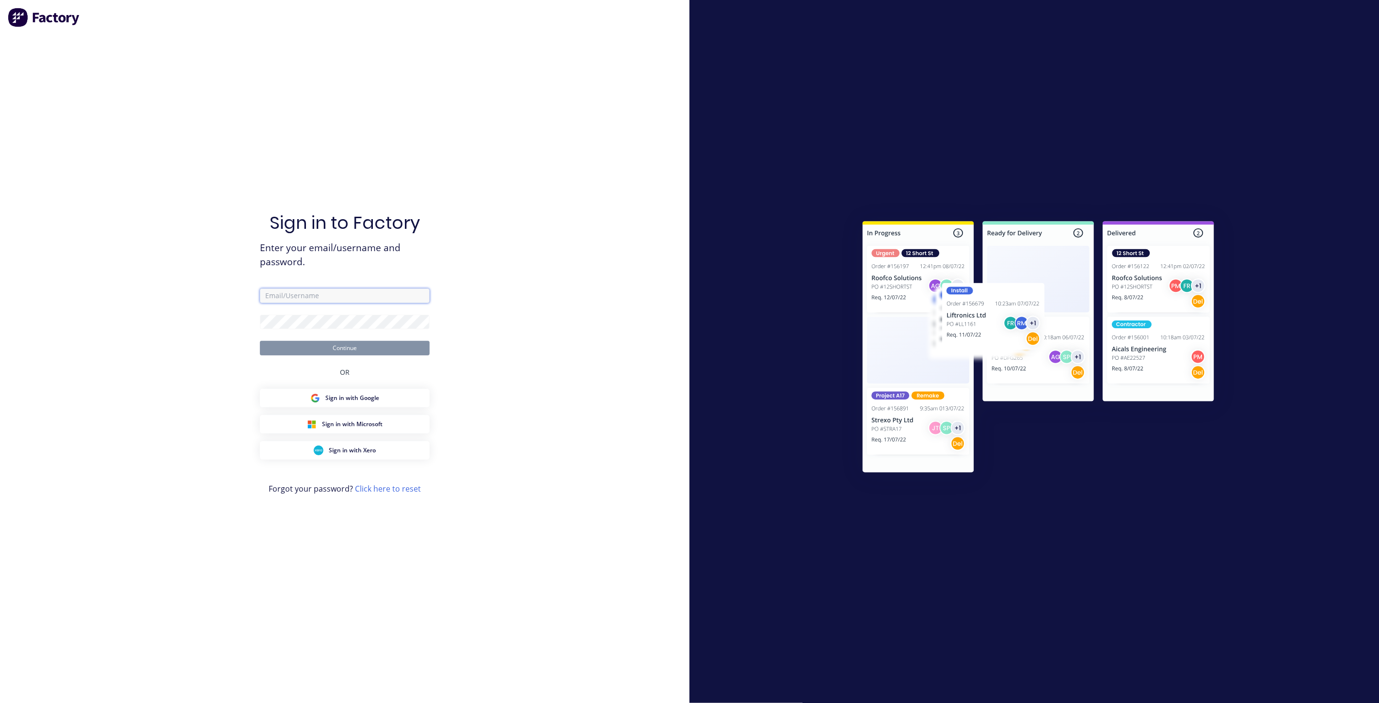
click at [315, 295] on input "text" at bounding box center [345, 295] width 170 height 15
type input "[EMAIL_ADDRESS][DOMAIN_NAME]"
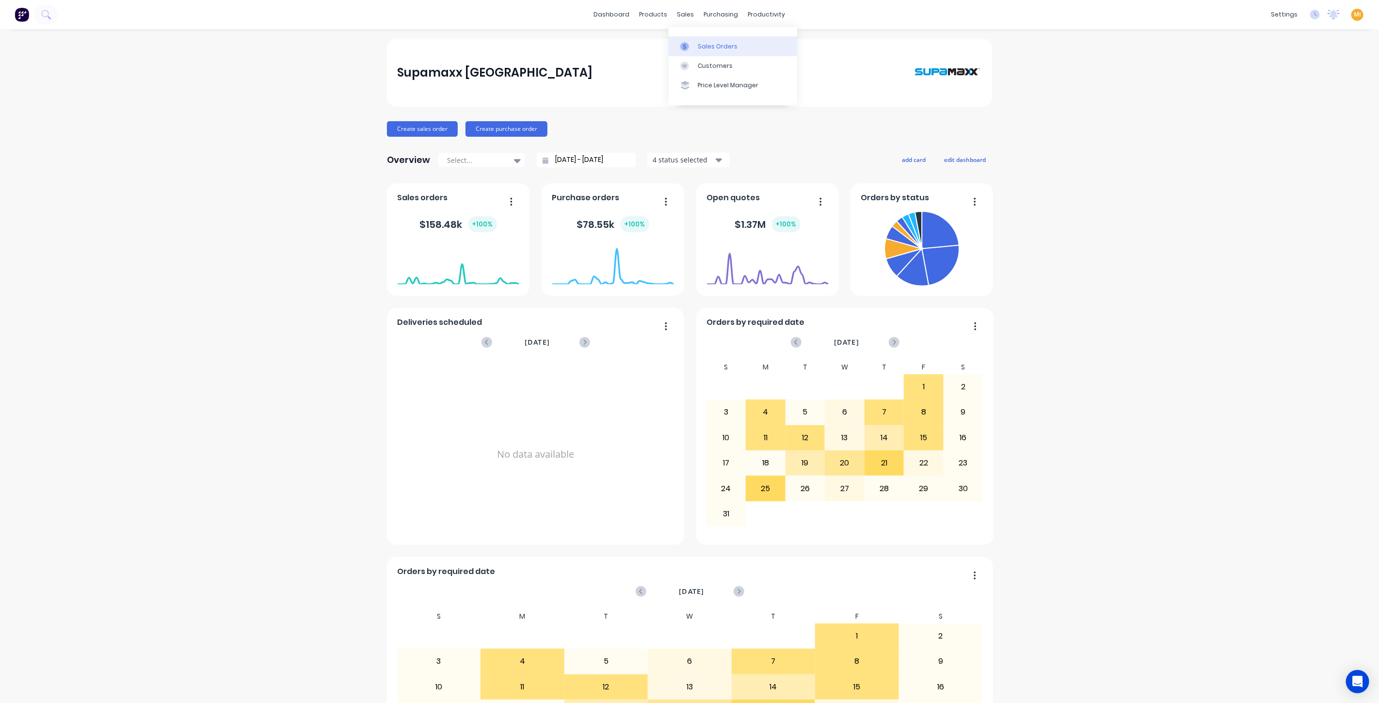
click at [691, 48] on div at bounding box center [687, 46] width 15 height 9
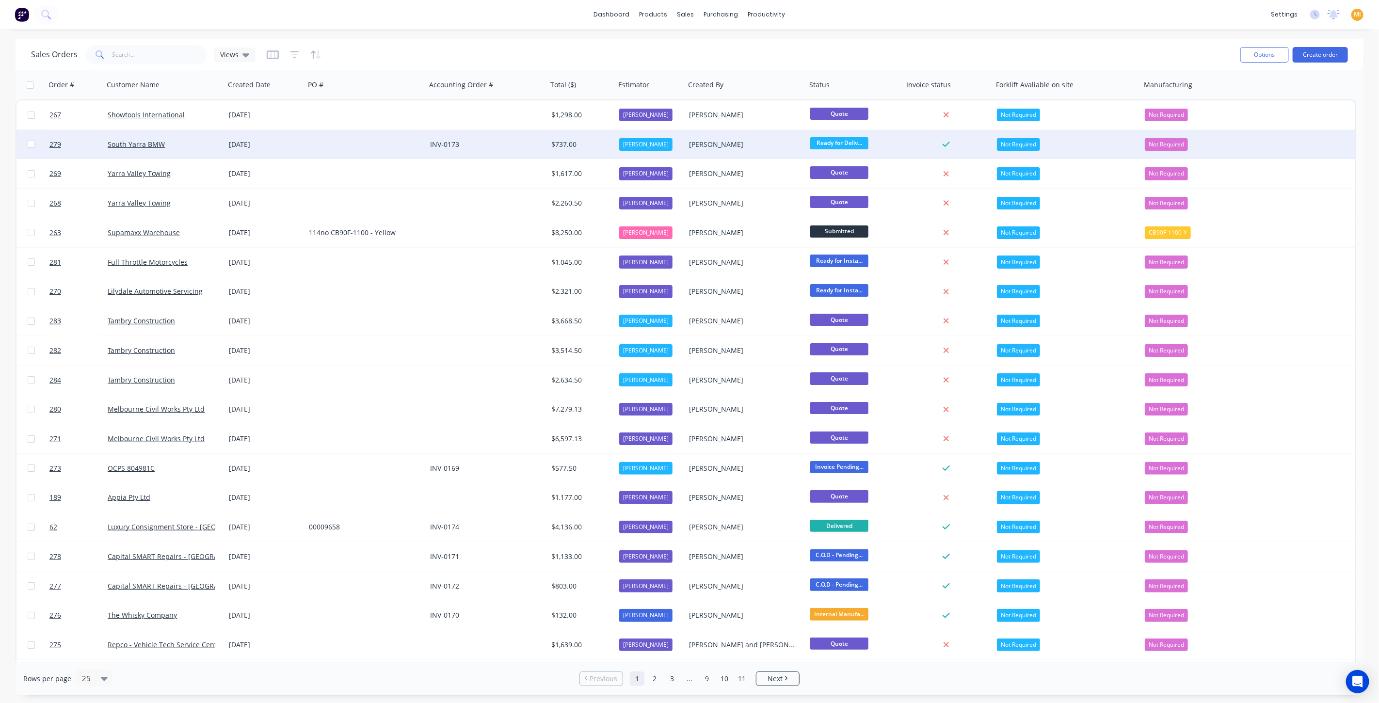
click at [195, 153] on div "South Yarra BMW" at bounding box center [164, 144] width 121 height 29
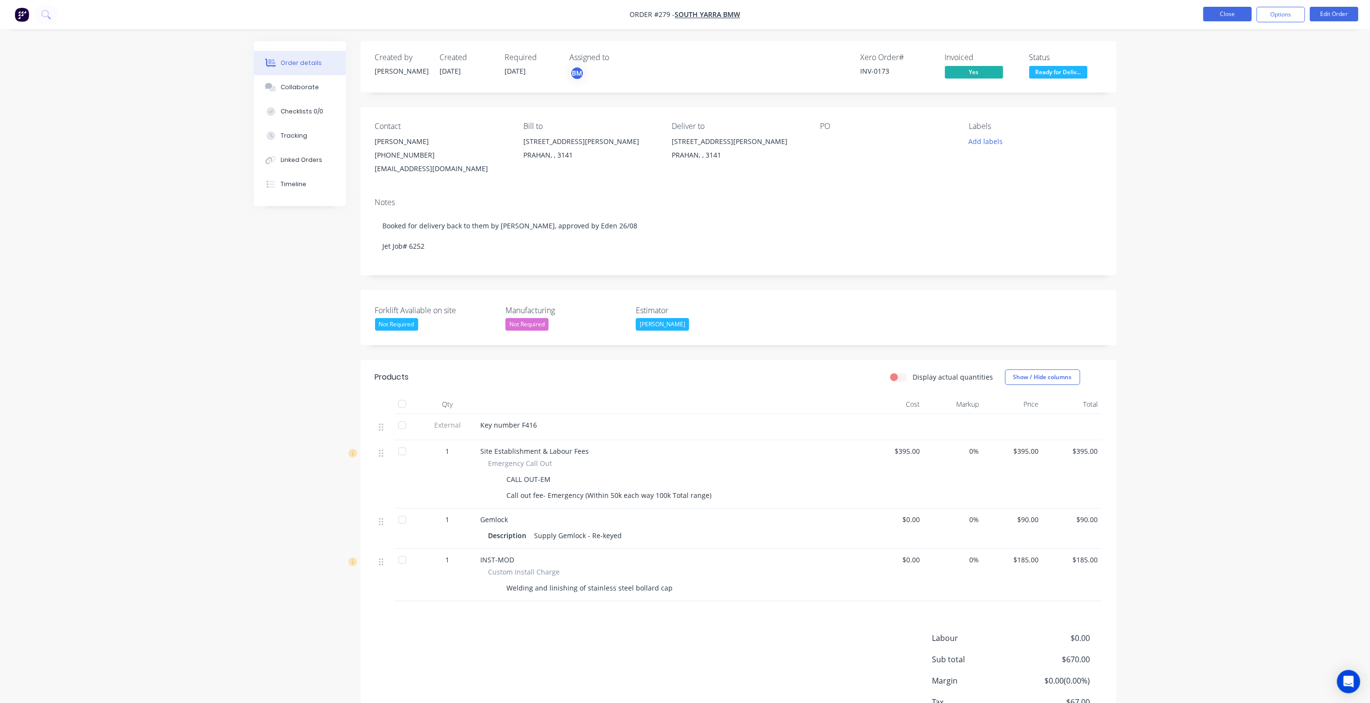
click at [1225, 16] on button "Close" at bounding box center [1228, 14] width 48 height 15
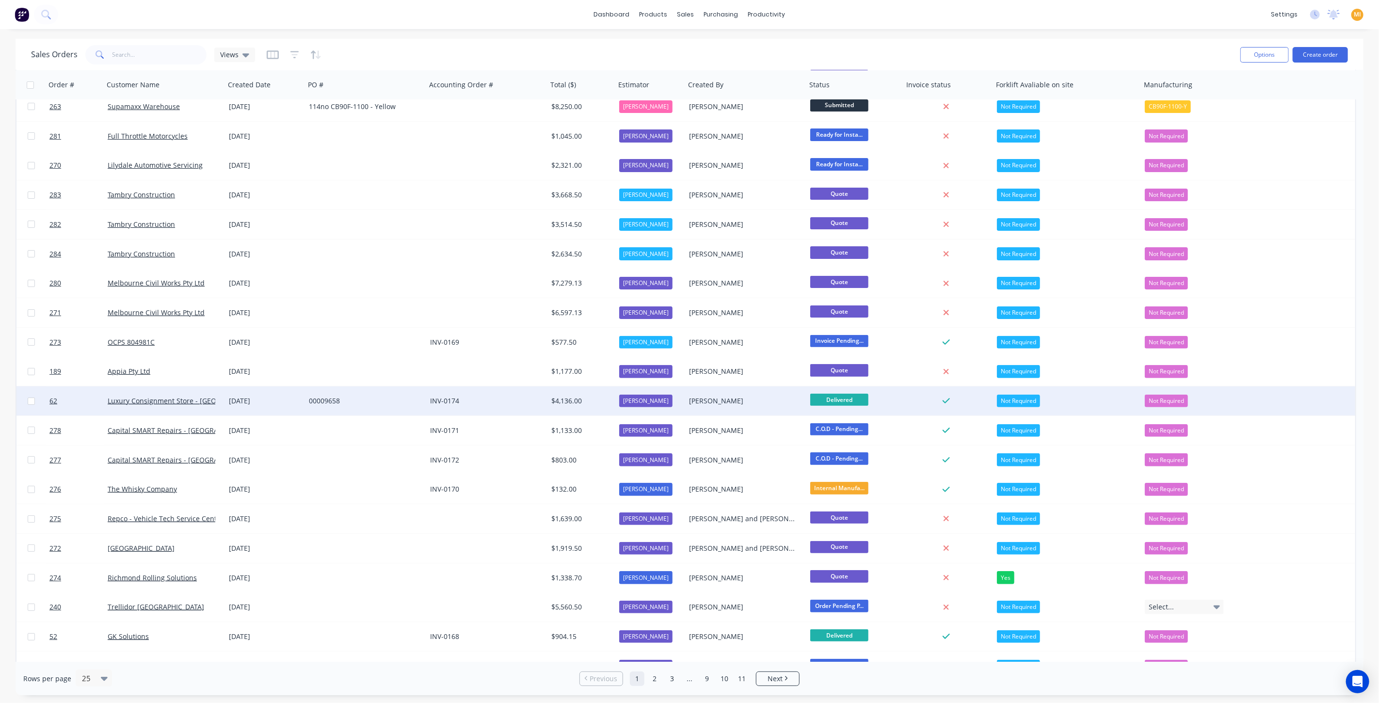
scroll to position [173, 0]
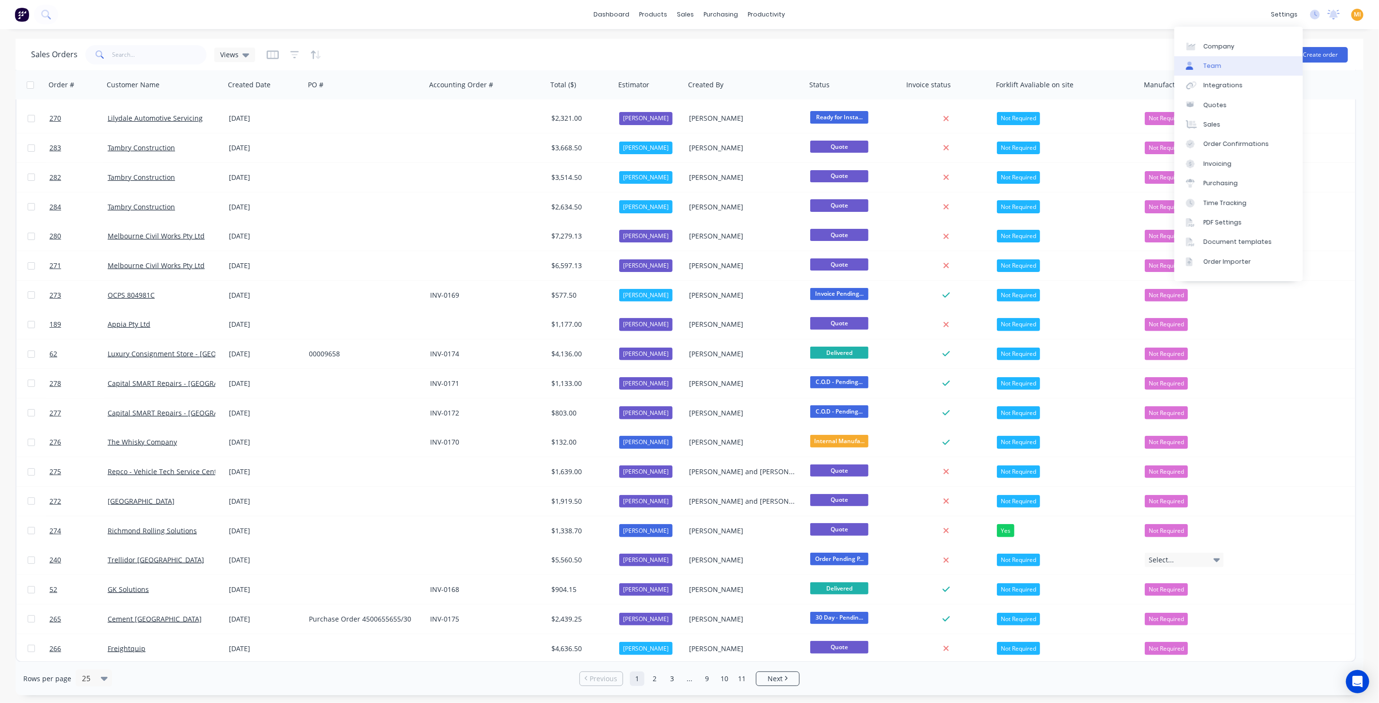
click at [1222, 68] on link "Team" at bounding box center [1238, 65] width 128 height 19
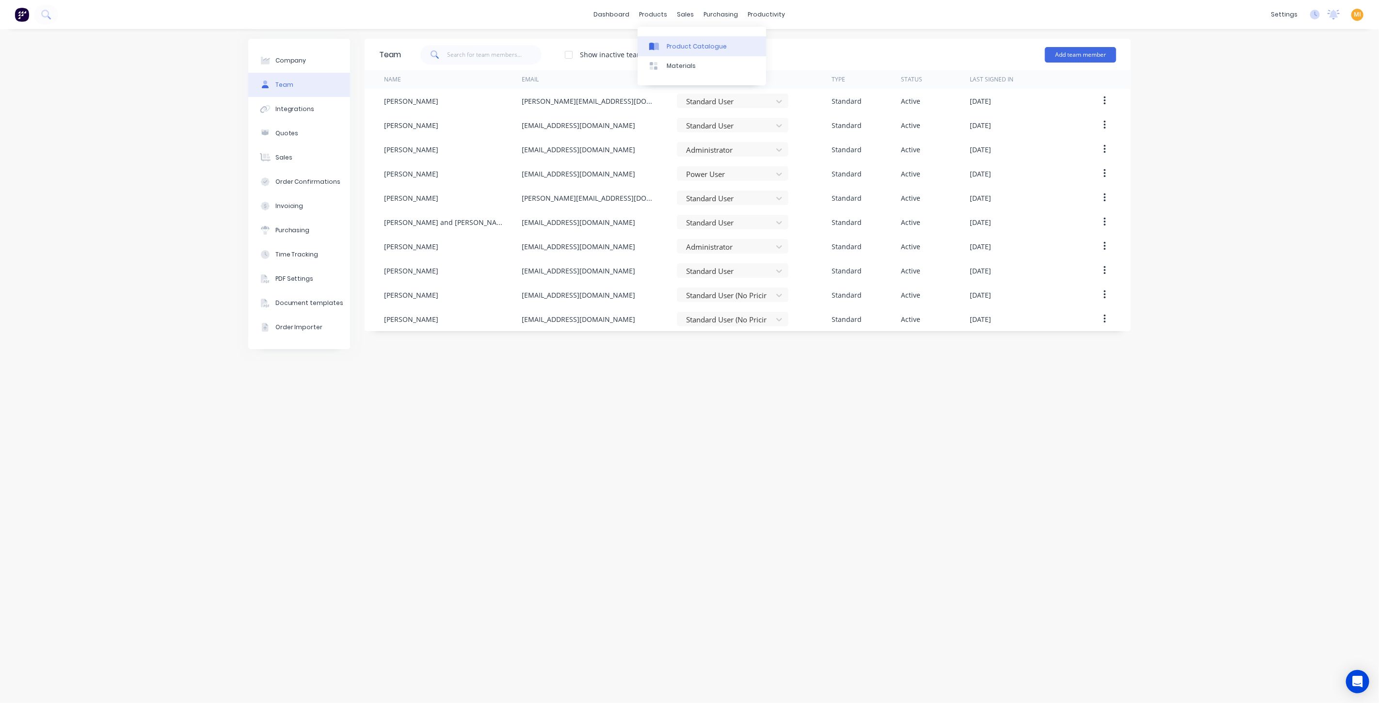
click at [684, 40] on link "Product Catalogue" at bounding box center [701, 45] width 128 height 19
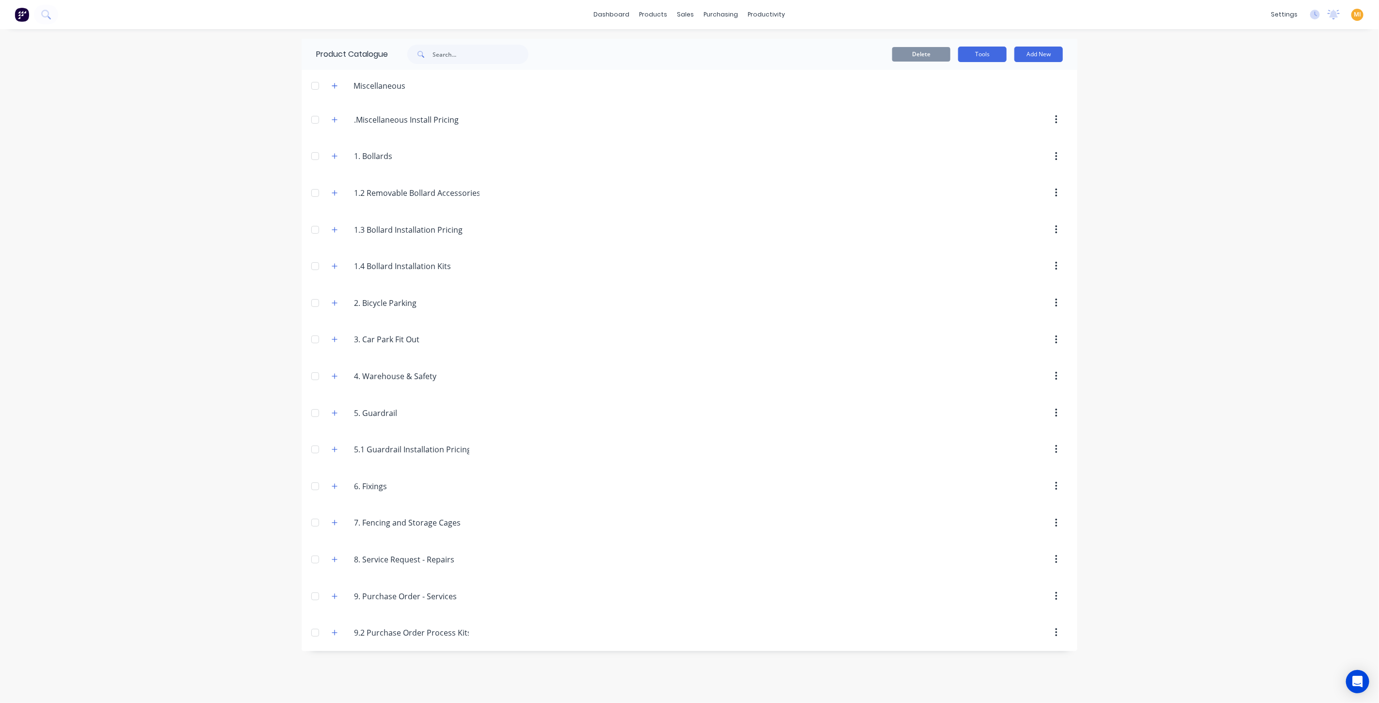
click at [989, 53] on button "Tools" at bounding box center [982, 55] width 48 height 16
click at [949, 96] on div "Stocktake" at bounding box center [960, 99] width 75 height 14
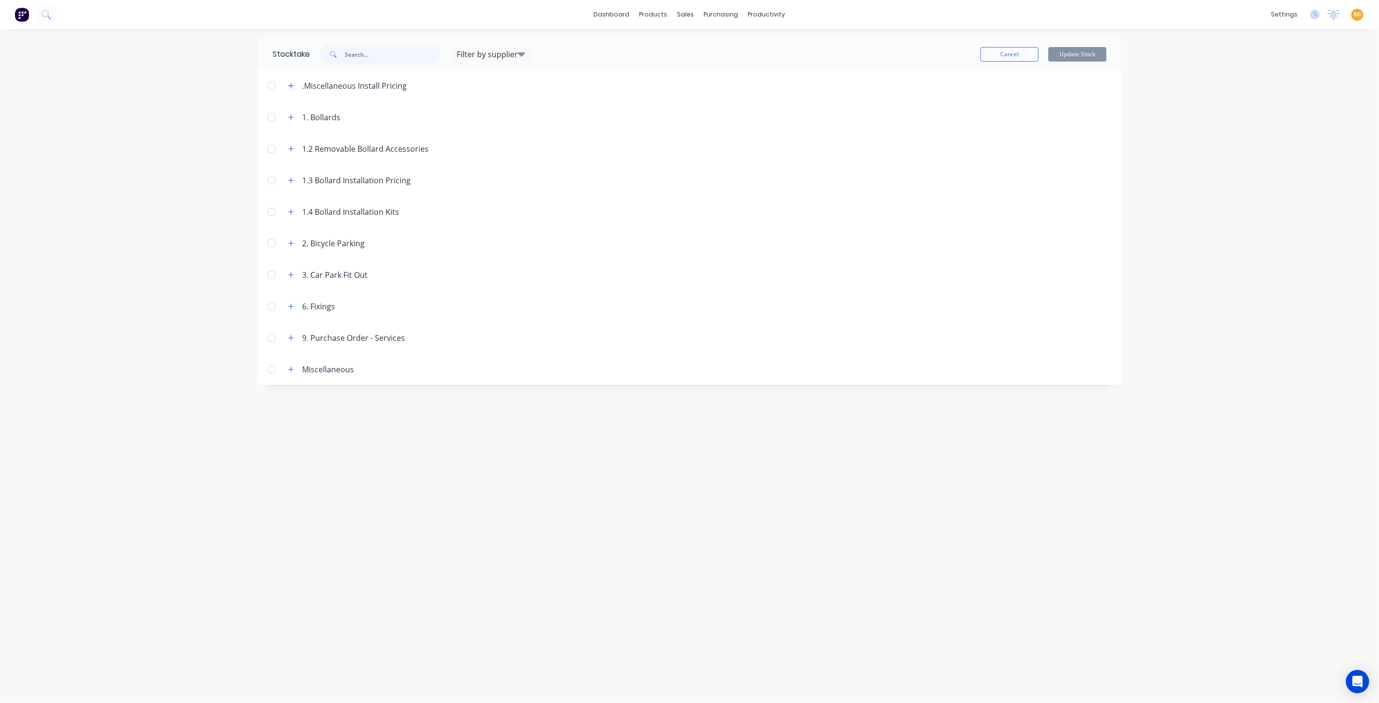
click at [287, 124] on header "1. Bollards" at bounding box center [689, 117] width 863 height 32
click at [290, 116] on icon "button" at bounding box center [291, 117] width 6 height 7
click at [292, 174] on icon "button" at bounding box center [291, 172] width 6 height 7
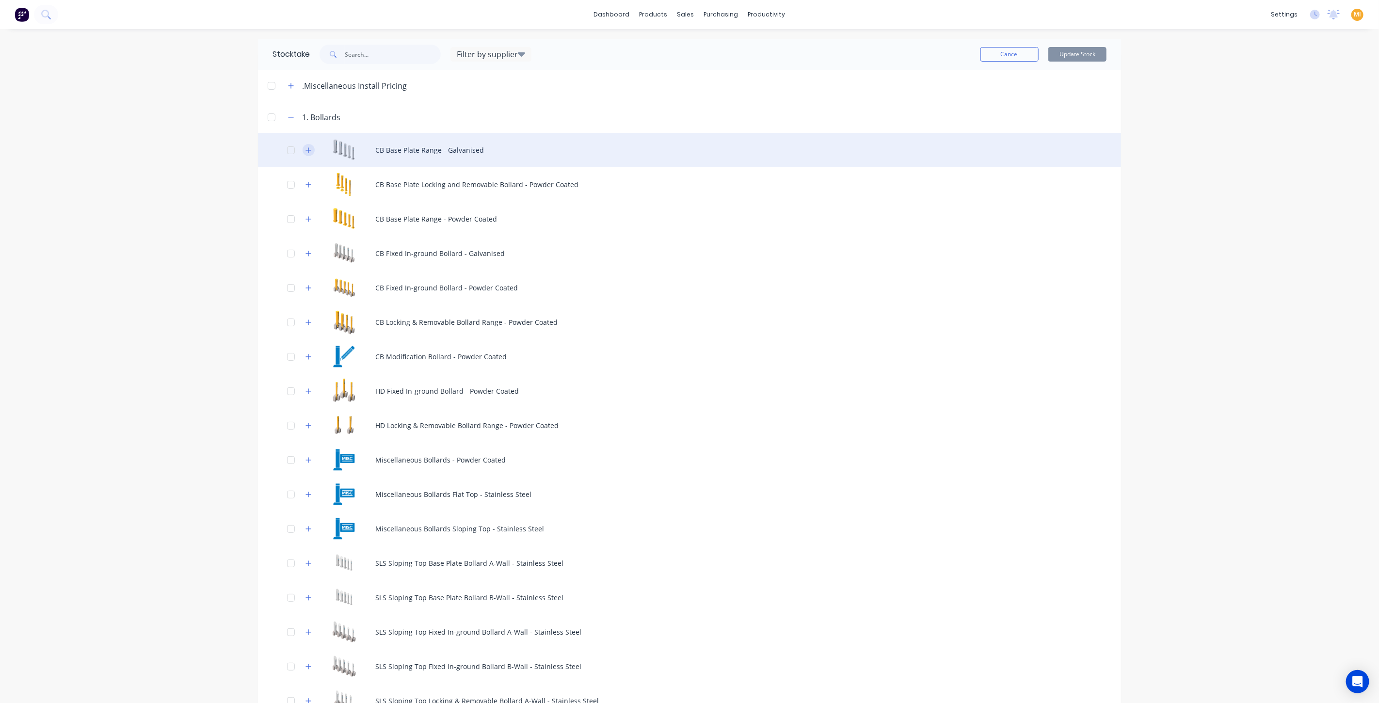
click at [303, 155] on button "button" at bounding box center [309, 150] width 12 height 12
